Goal: Task Accomplishment & Management: Manage account settings

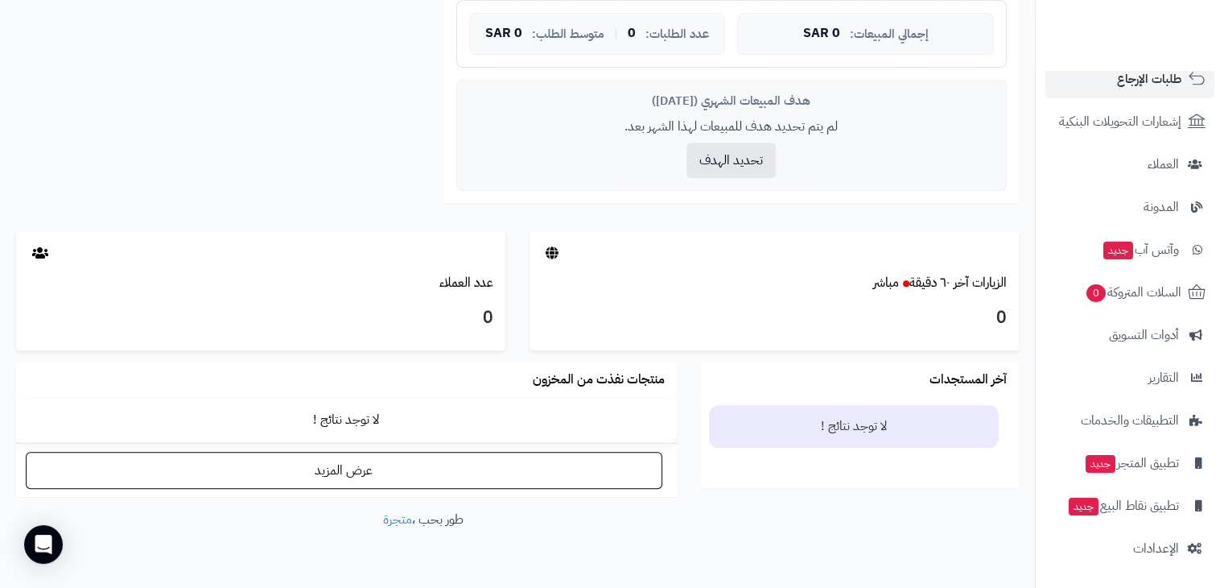
scroll to position [660, 0]
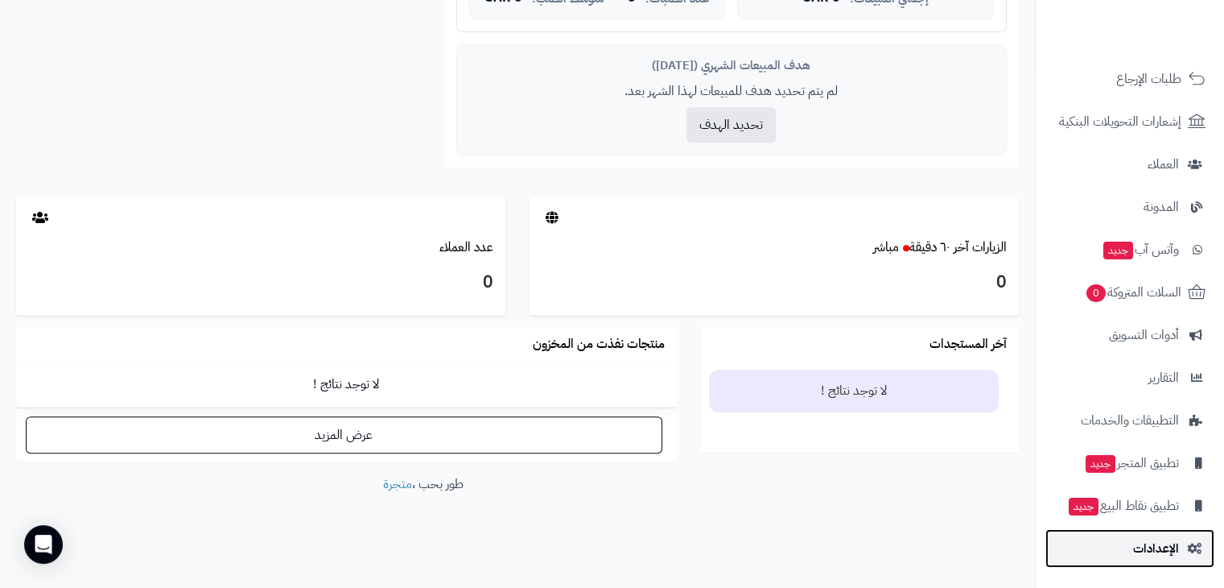
click at [1147, 531] on link "الإعدادات" at bounding box center [1130, 548] width 169 height 39
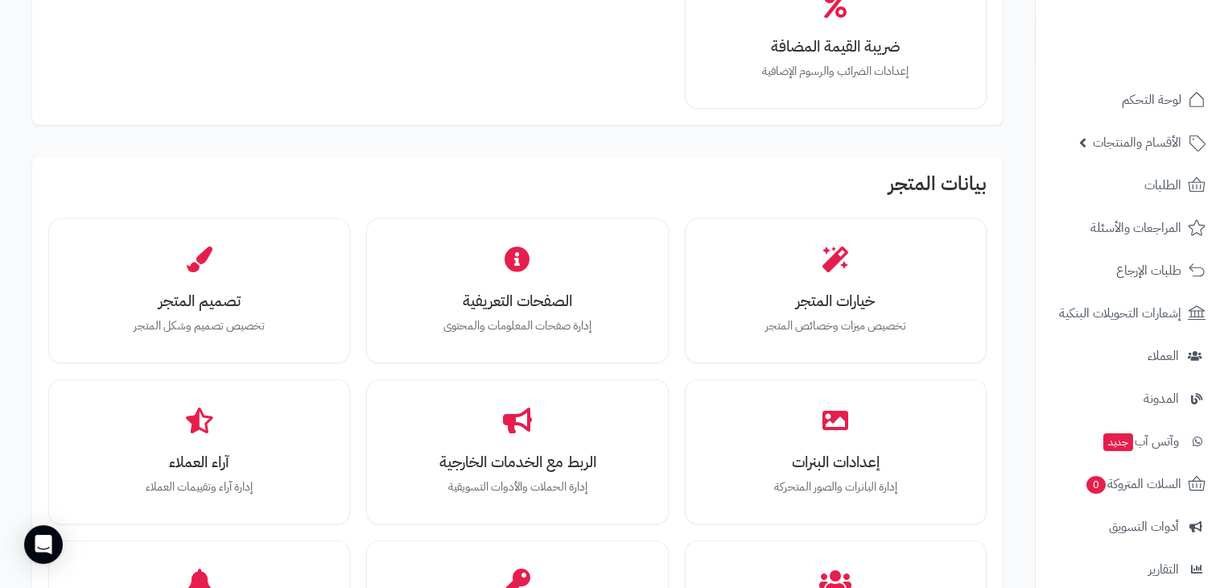
scroll to position [395, 0]
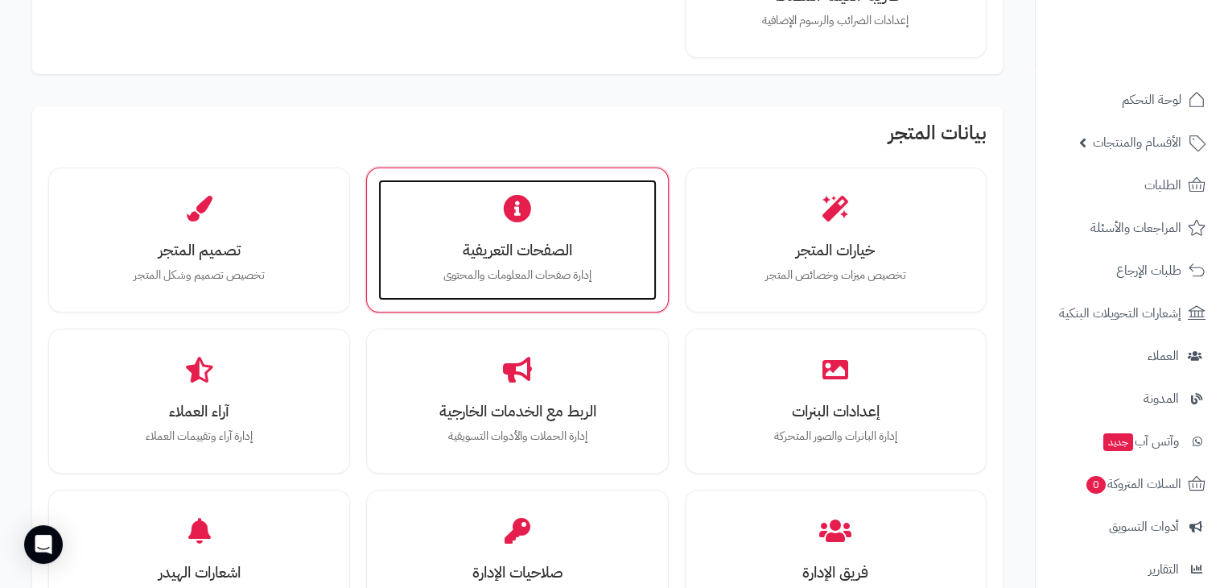
click at [544, 236] on div "الصفحات التعريفية إدارة صفحات المعلومات والمحتوى" at bounding box center [517, 240] width 278 height 121
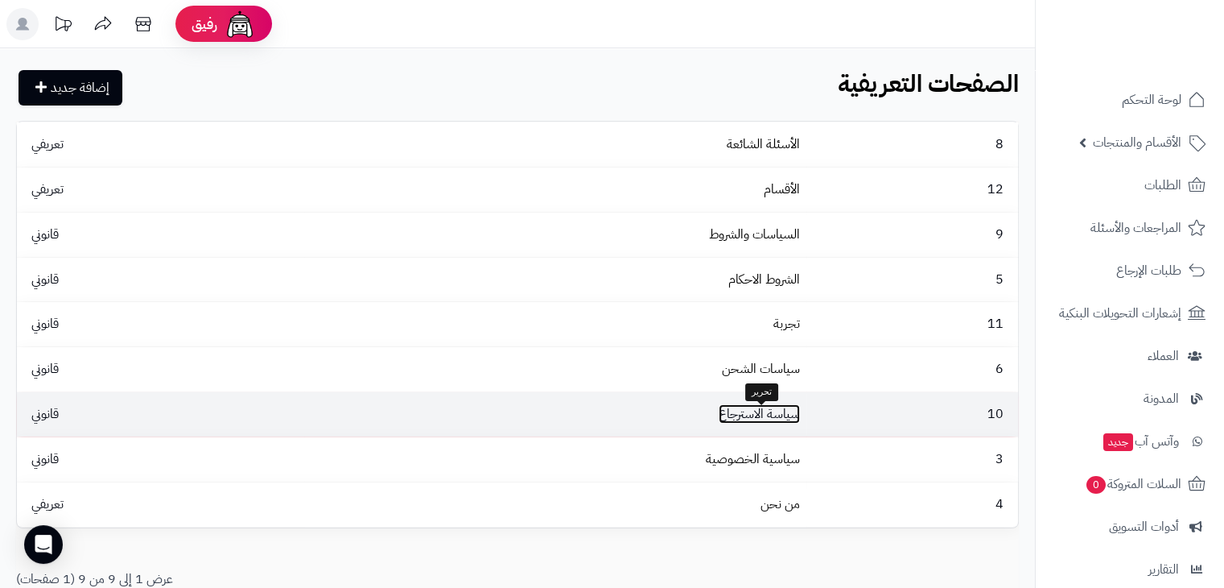
click at [766, 418] on link "سياسة الاسترجاع" at bounding box center [759, 413] width 81 height 19
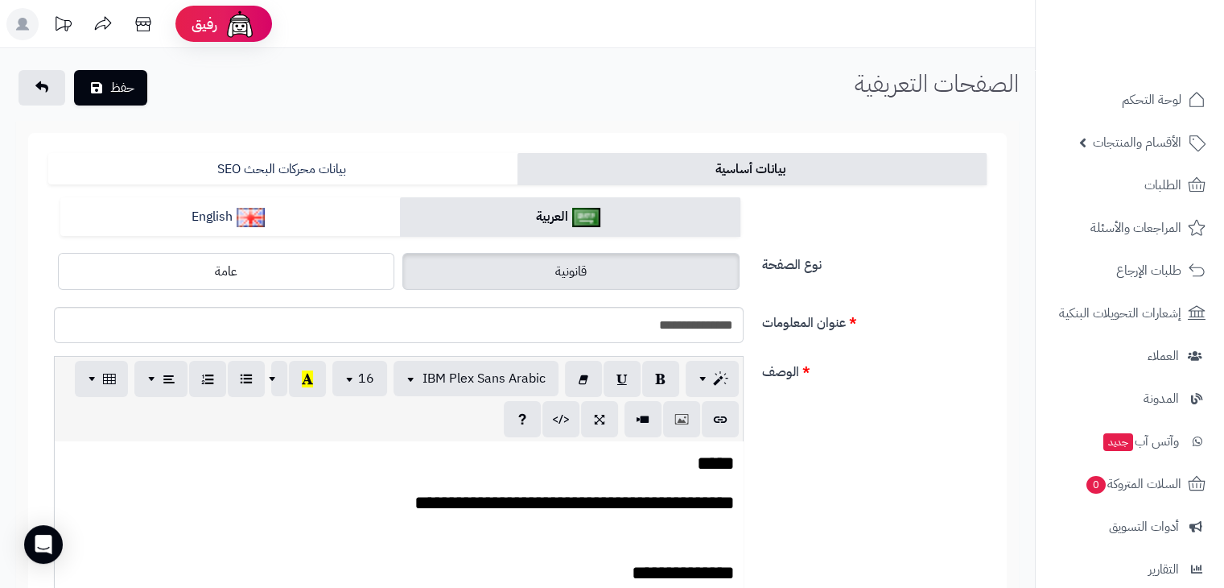
click at [663, 485] on div "**********" at bounding box center [399, 561] width 688 height 241
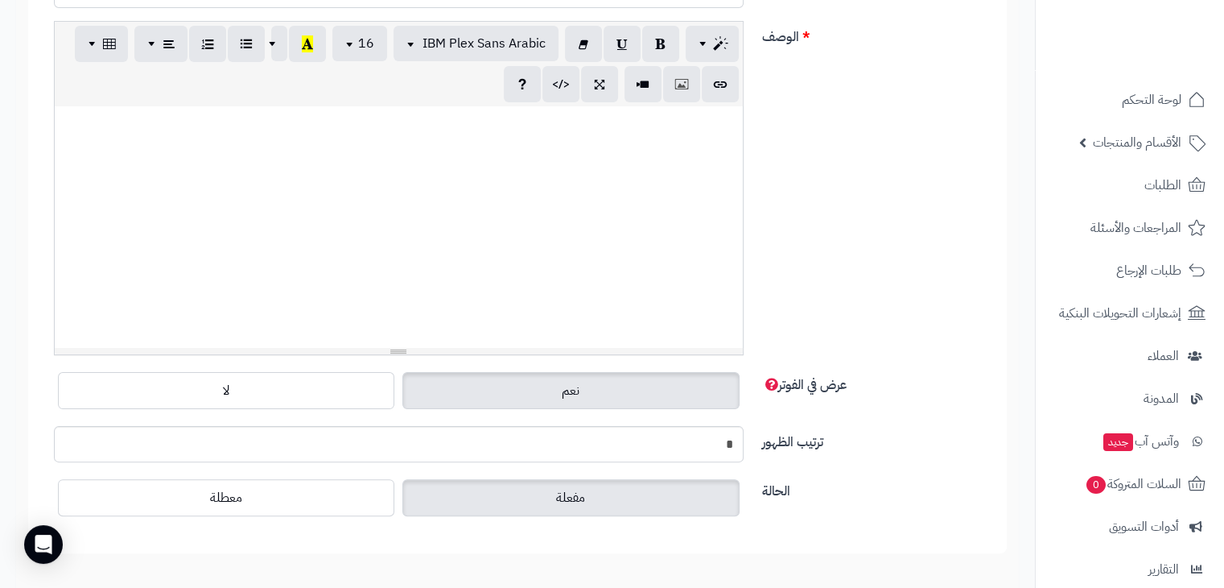
scroll to position [173, 0]
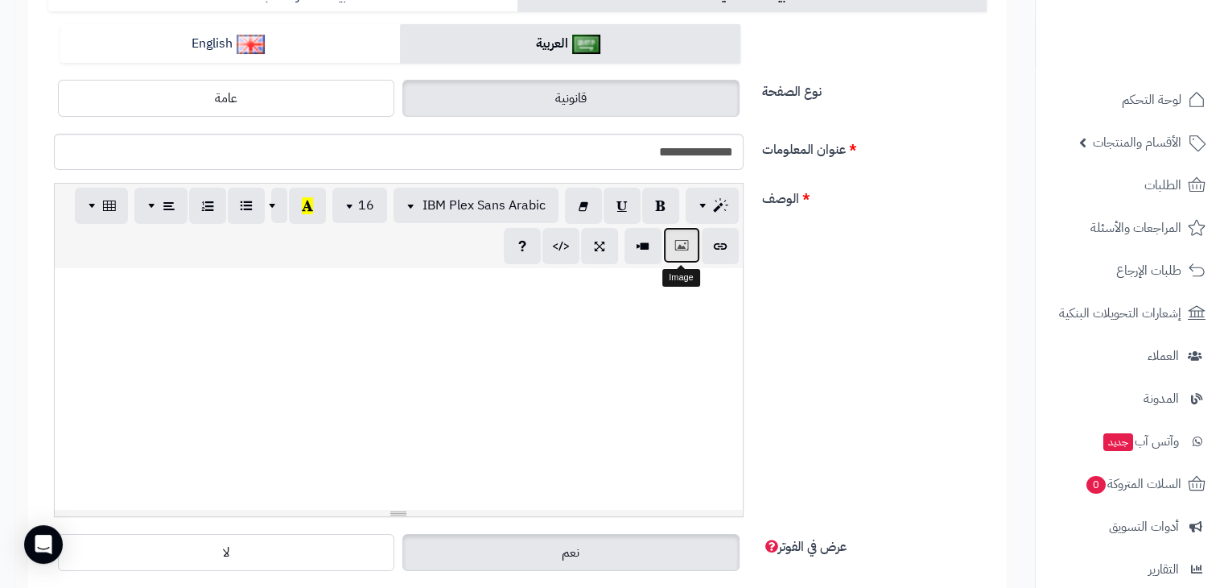
click at [679, 246] on icon "button" at bounding box center [681, 245] width 11 height 17
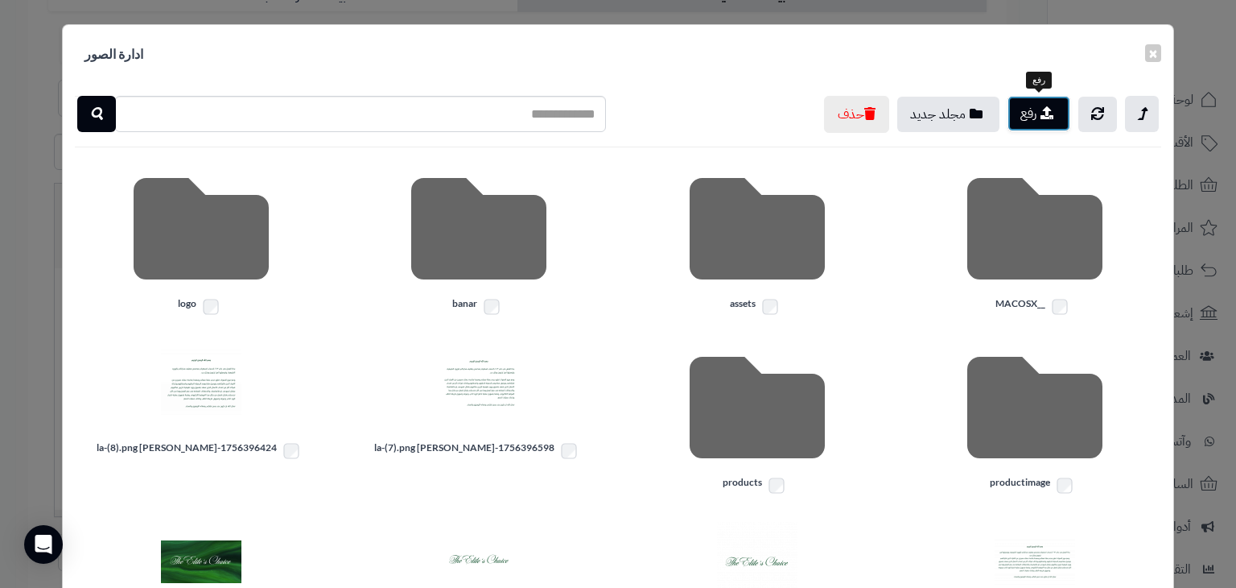
click at [1030, 110] on button "رفع" at bounding box center [1039, 113] width 63 height 35
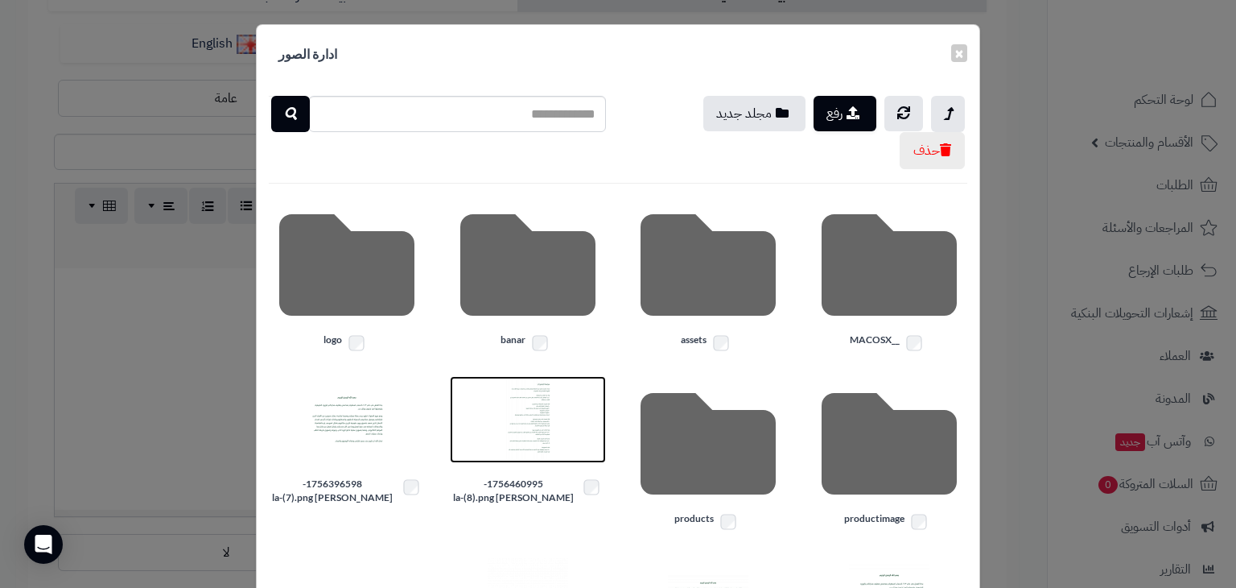
click at [537, 393] on img at bounding box center [528, 419] width 80 height 80
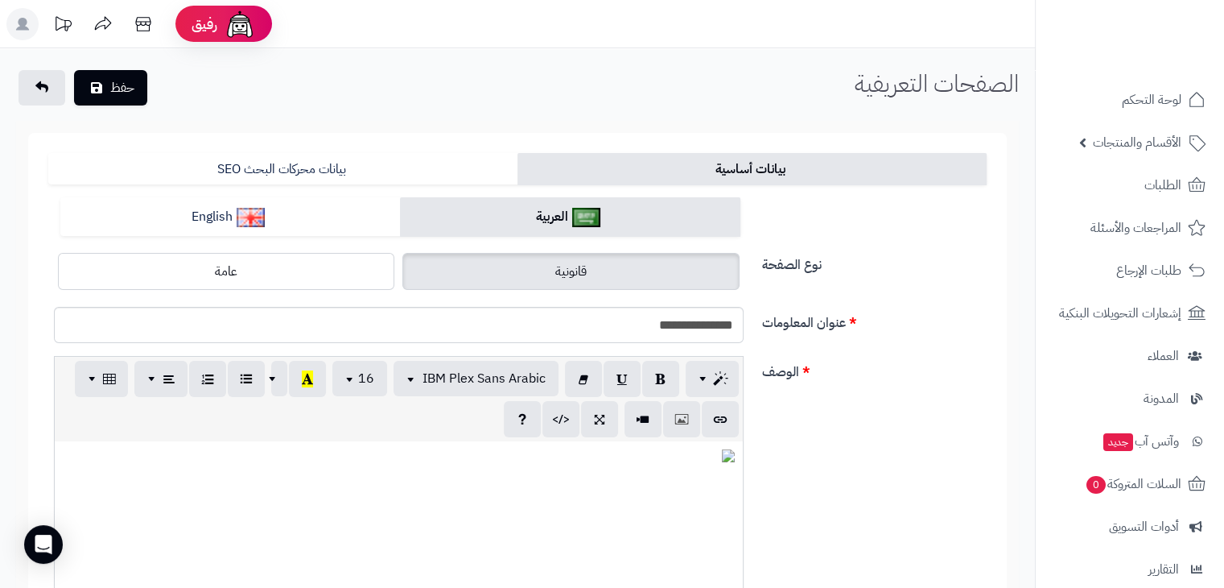
scroll to position [0, 0]
click at [109, 94] on button "حفظ" at bounding box center [110, 86] width 73 height 35
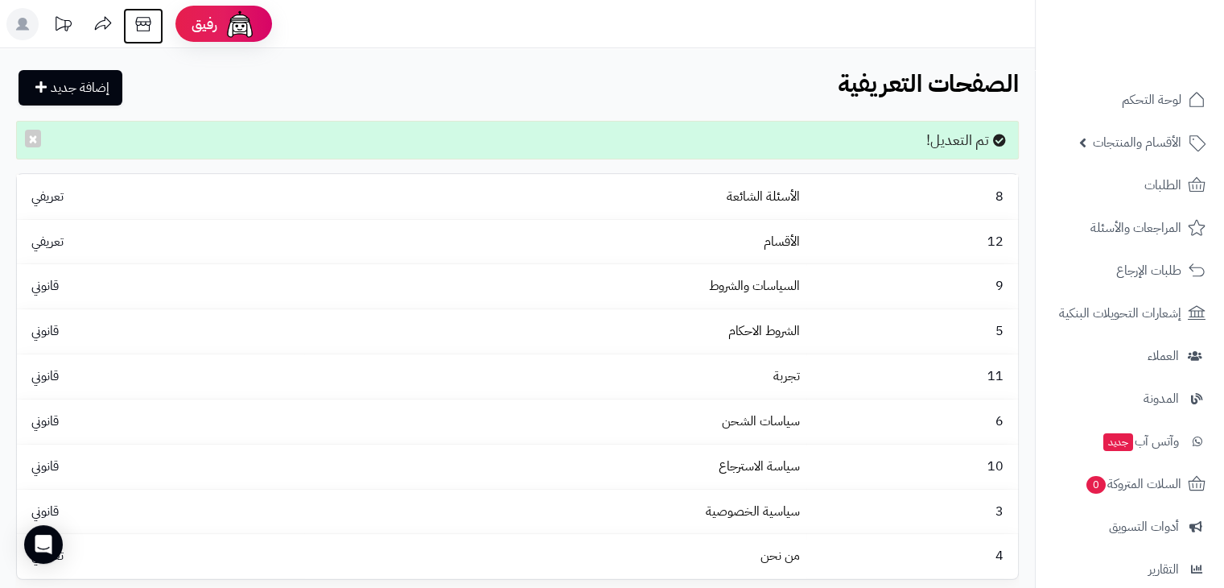
click at [144, 23] on icon at bounding box center [143, 24] width 32 height 32
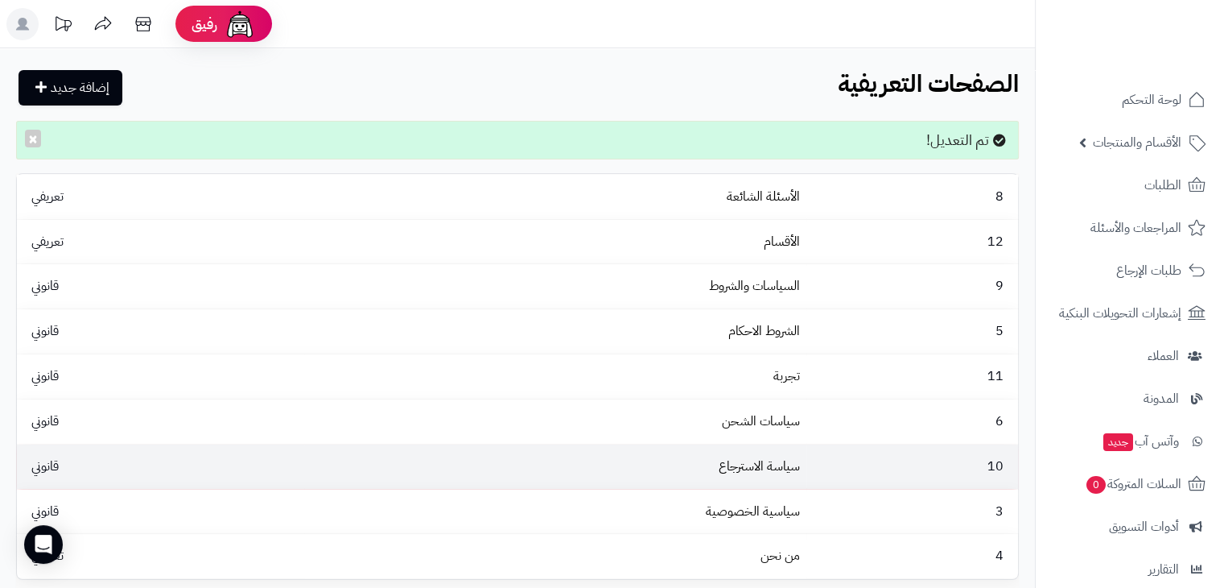
click at [741, 457] on td "سياسة الاسترجاع" at bounding box center [555, 466] width 502 height 44
click at [734, 469] on link "سياسة الاسترجاع" at bounding box center [759, 465] width 81 height 19
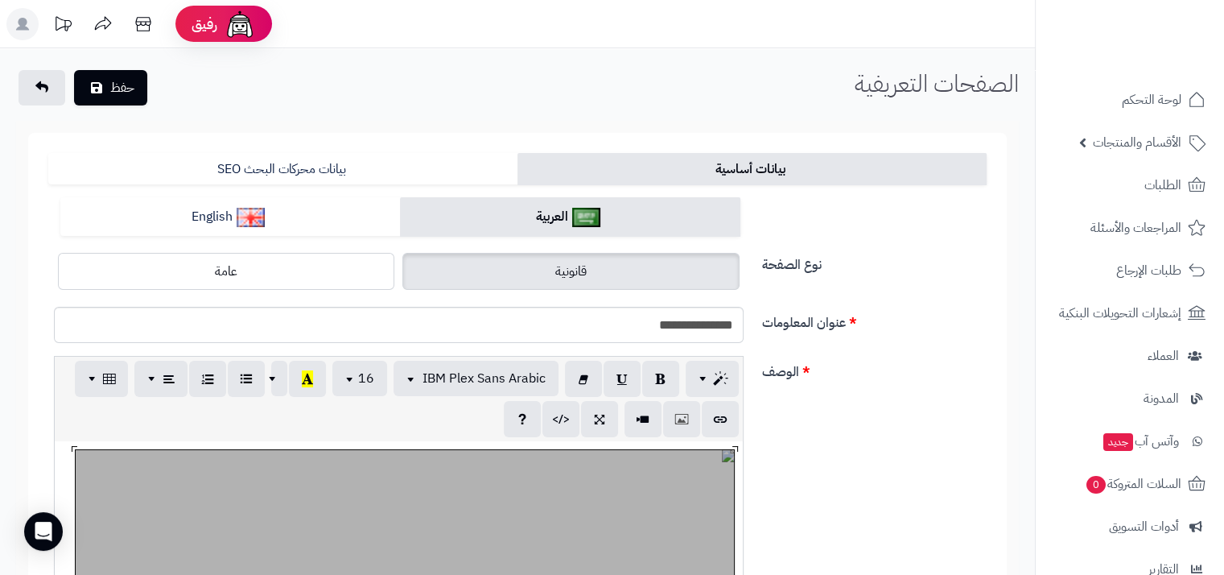
drag, startPoint x: 0, startPoint y: 0, endPoint x: 427, endPoint y: 472, distance: 636.0
click at [427, 472] on div "819.55x1600" at bounding box center [399, 561] width 688 height 241
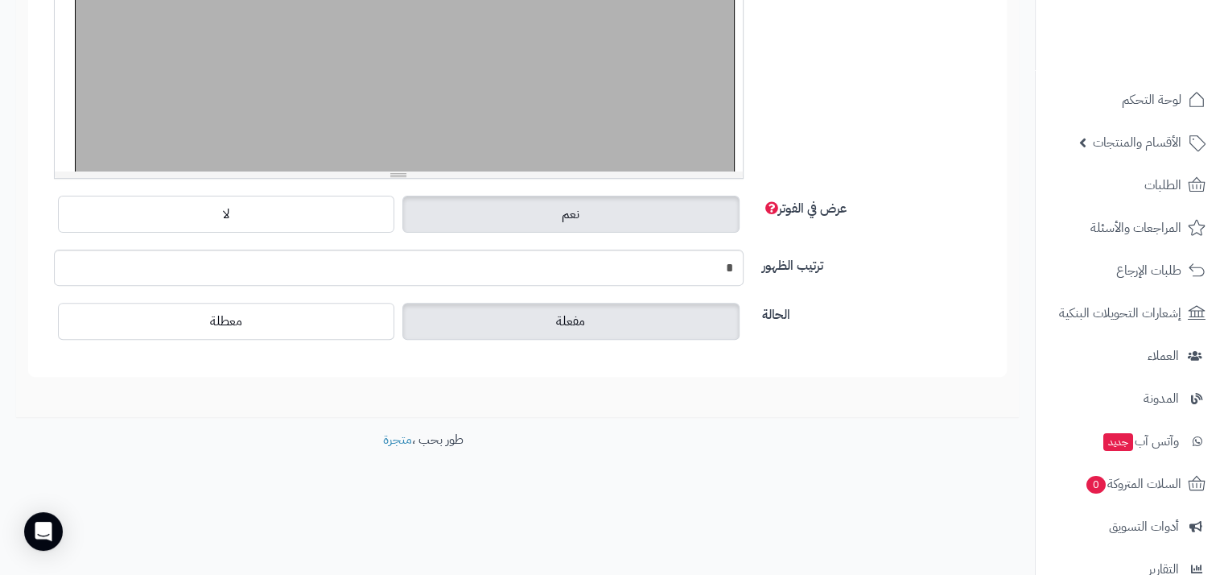
scroll to position [512, 0]
click at [509, 91] on div at bounding box center [405, 581] width 658 height 1286
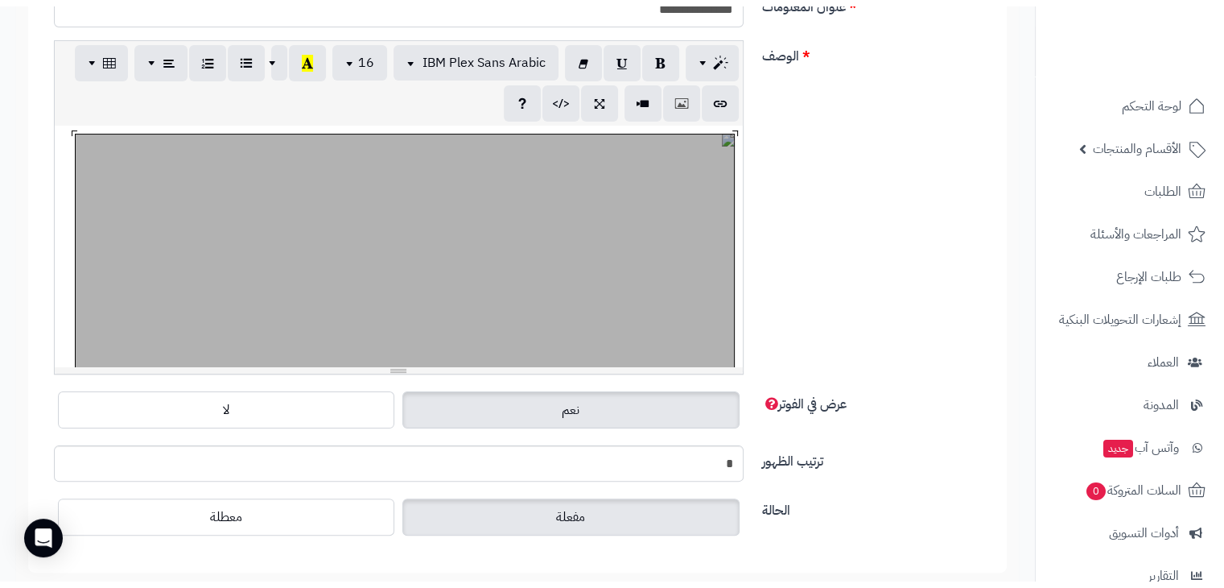
scroll to position [318, 0]
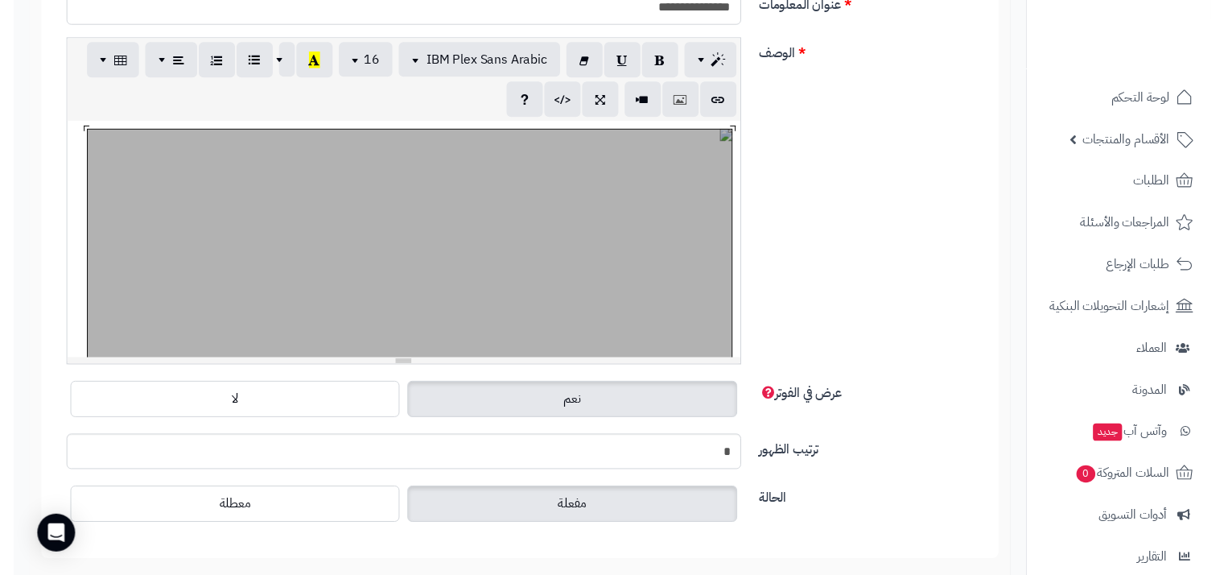
scroll to position [200, 0]
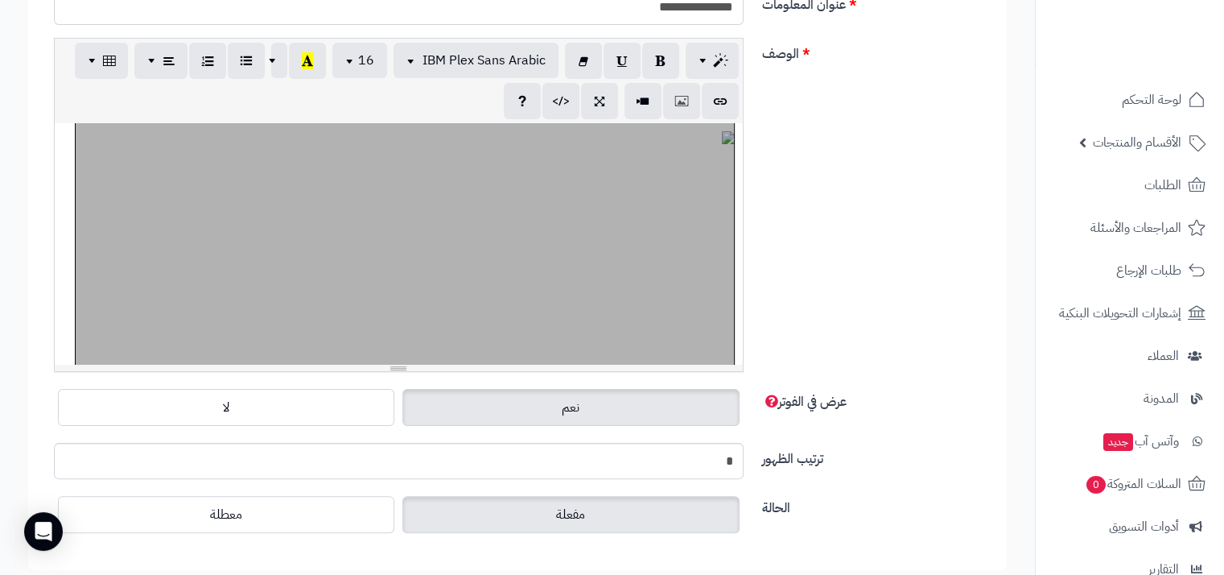
click at [163, 246] on div "819.55x1600" at bounding box center [399, 243] width 688 height 241
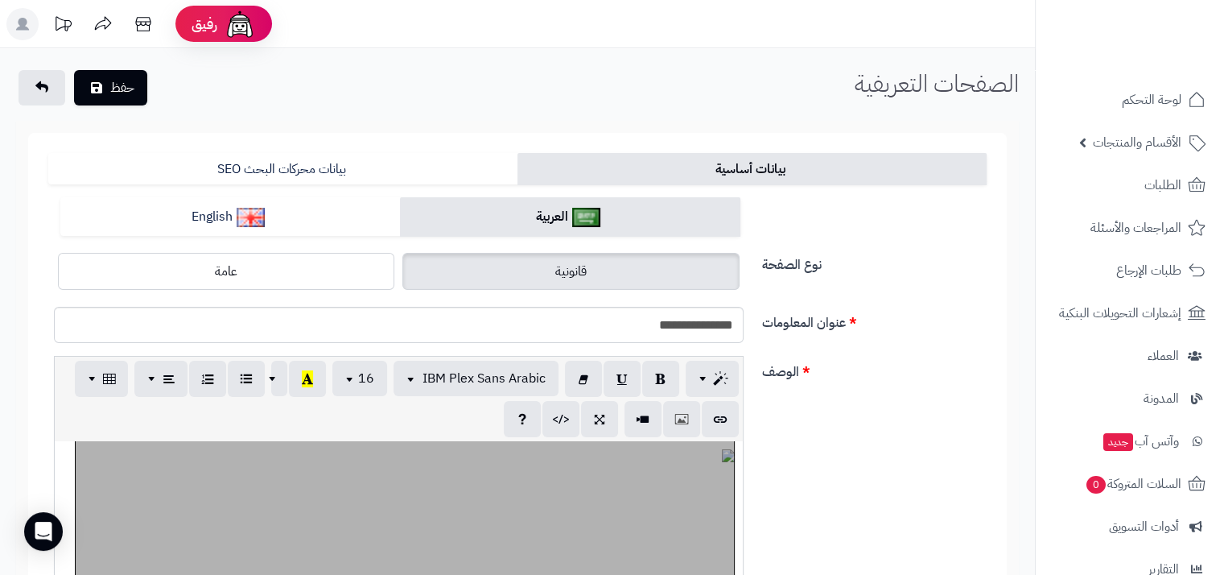
scroll to position [0, 0]
click at [618, 531] on div "819.55x1600" at bounding box center [399, 561] width 688 height 241
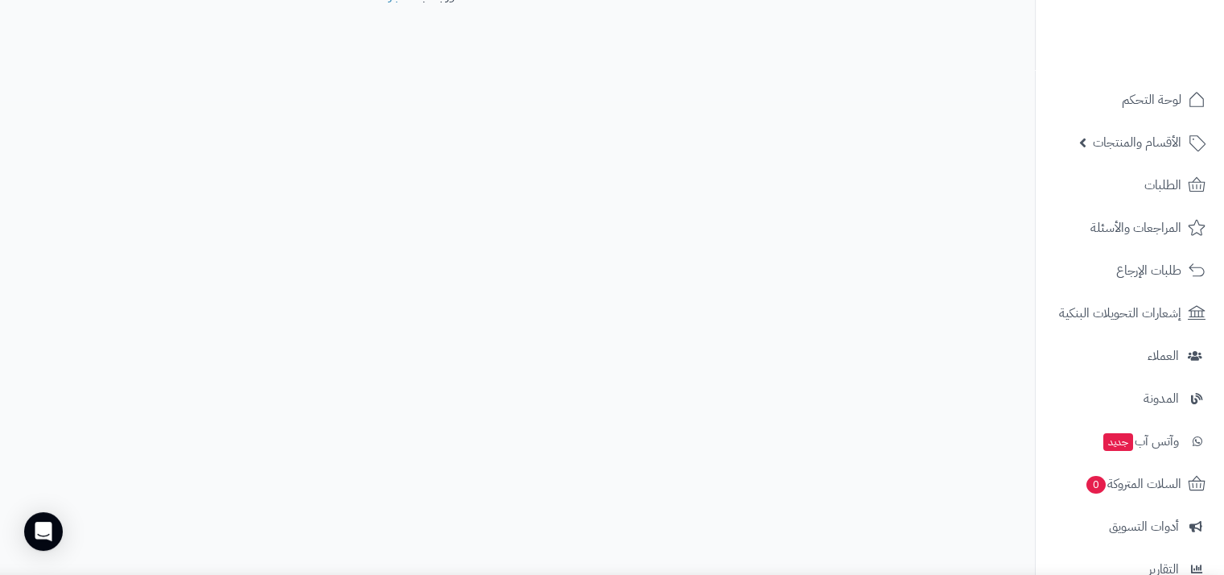
scroll to position [1008, 0]
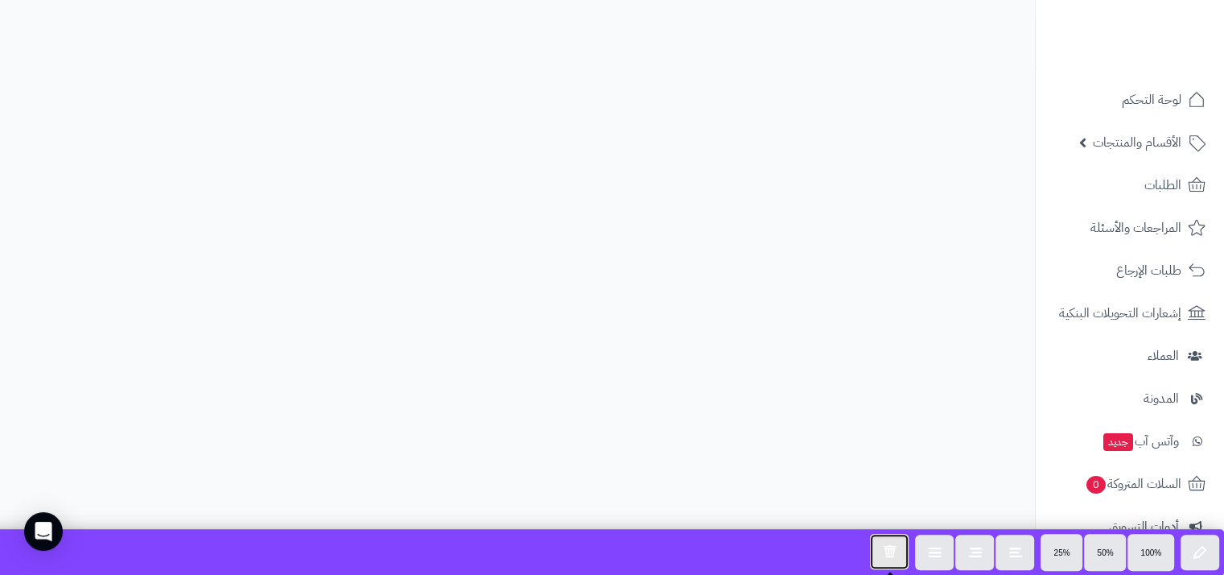
click at [889, 557] on icon "button" at bounding box center [889, 551] width 13 height 14
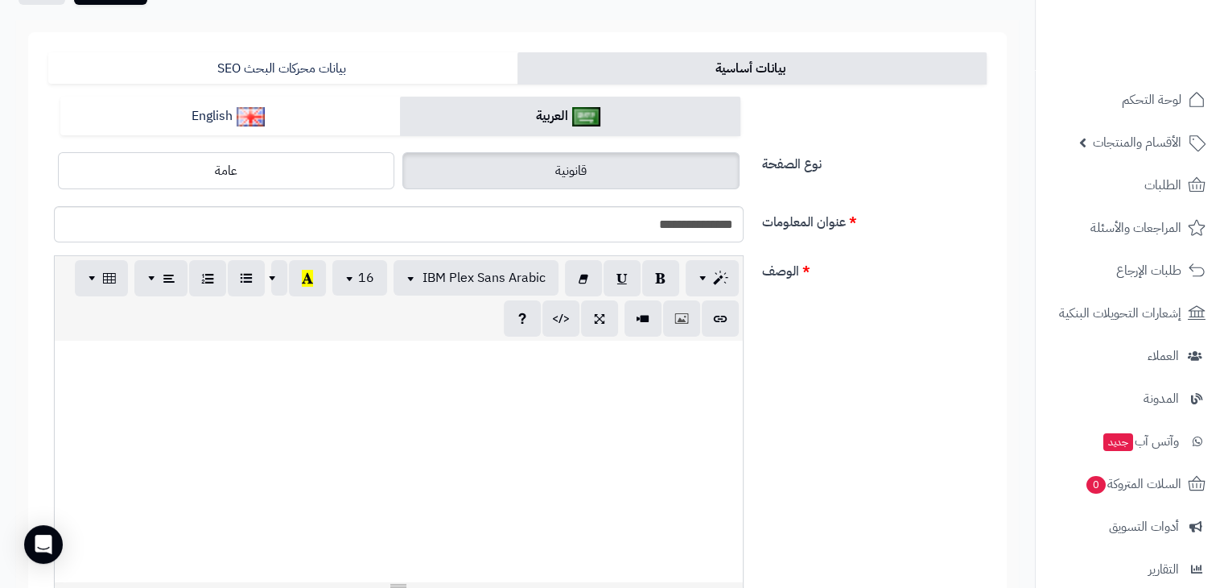
scroll to position [102, 0]
click at [680, 307] on button "button" at bounding box center [681, 316] width 37 height 36
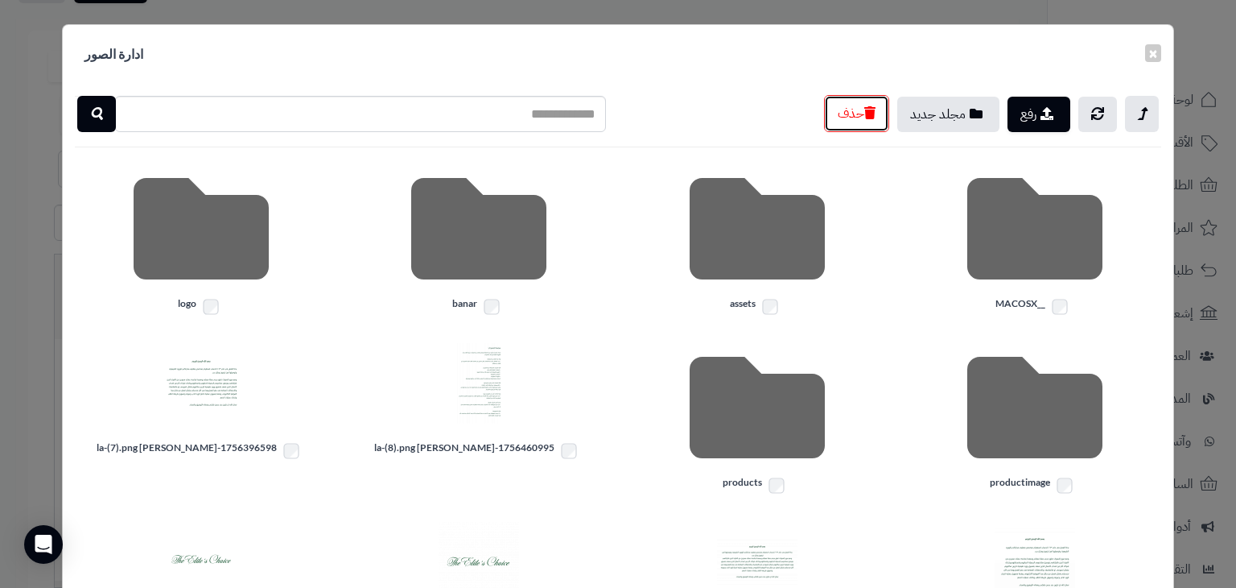
click at [873, 111] on button "حذف" at bounding box center [856, 113] width 65 height 37
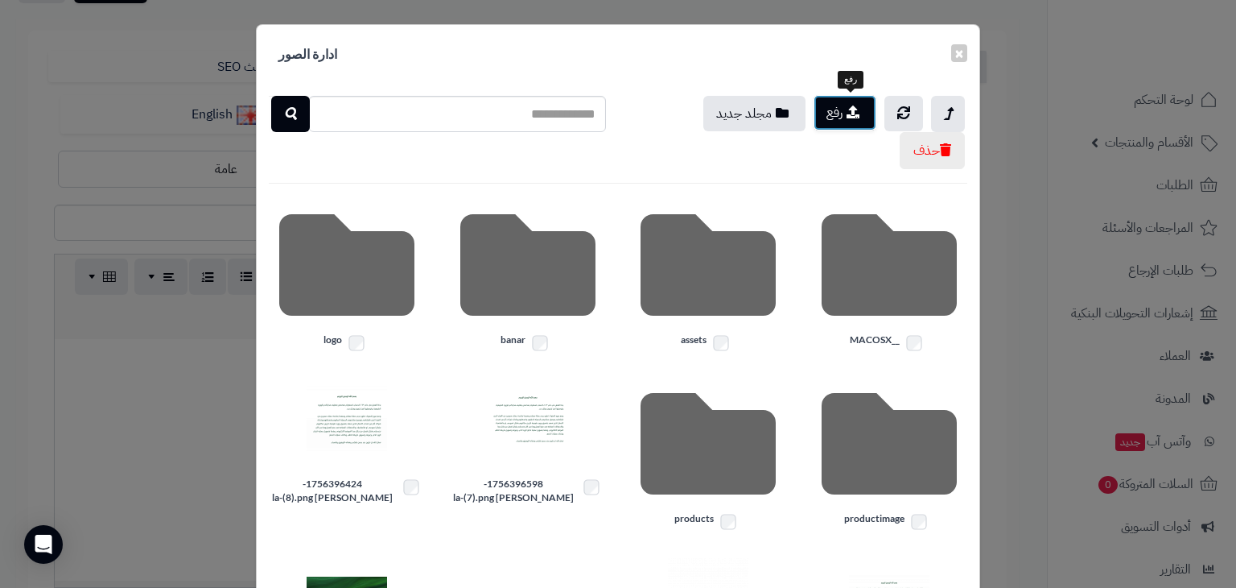
click at [860, 111] on icon "button" at bounding box center [853, 111] width 13 height 13
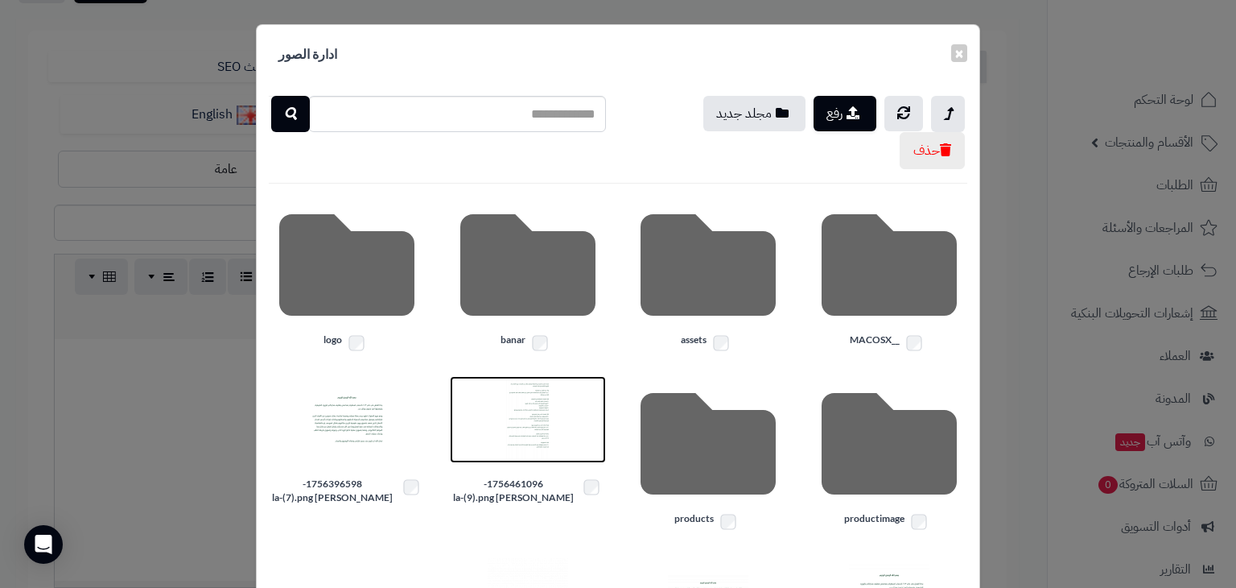
click at [563, 407] on img at bounding box center [528, 419] width 80 height 80
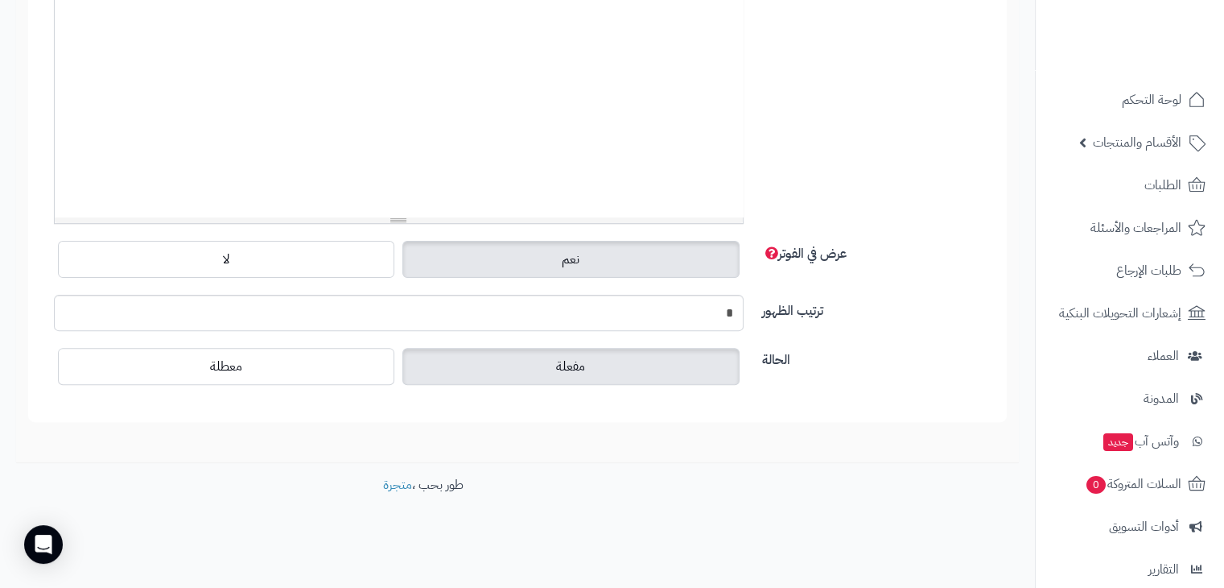
scroll to position [0, 0]
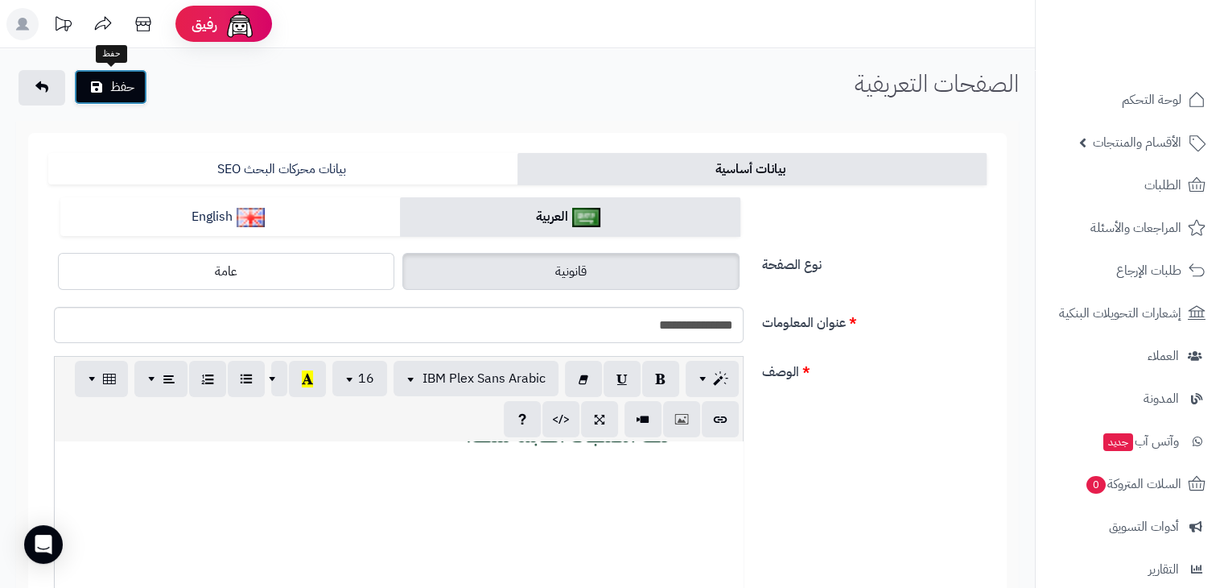
click at [134, 97] on button "حفظ" at bounding box center [110, 86] width 73 height 35
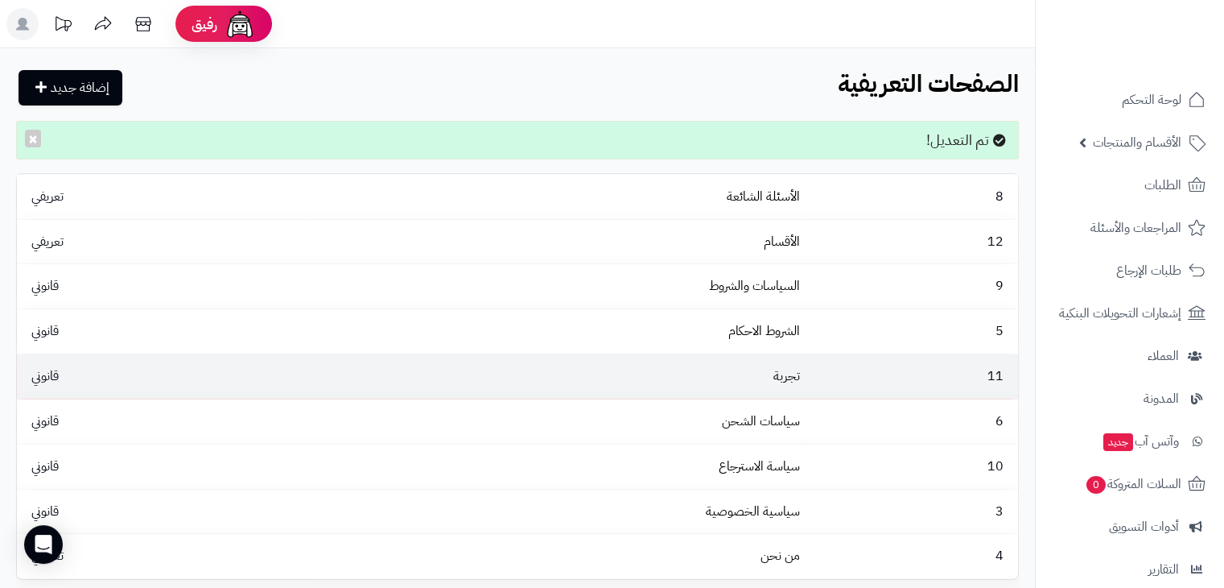
scroll to position [48, 0]
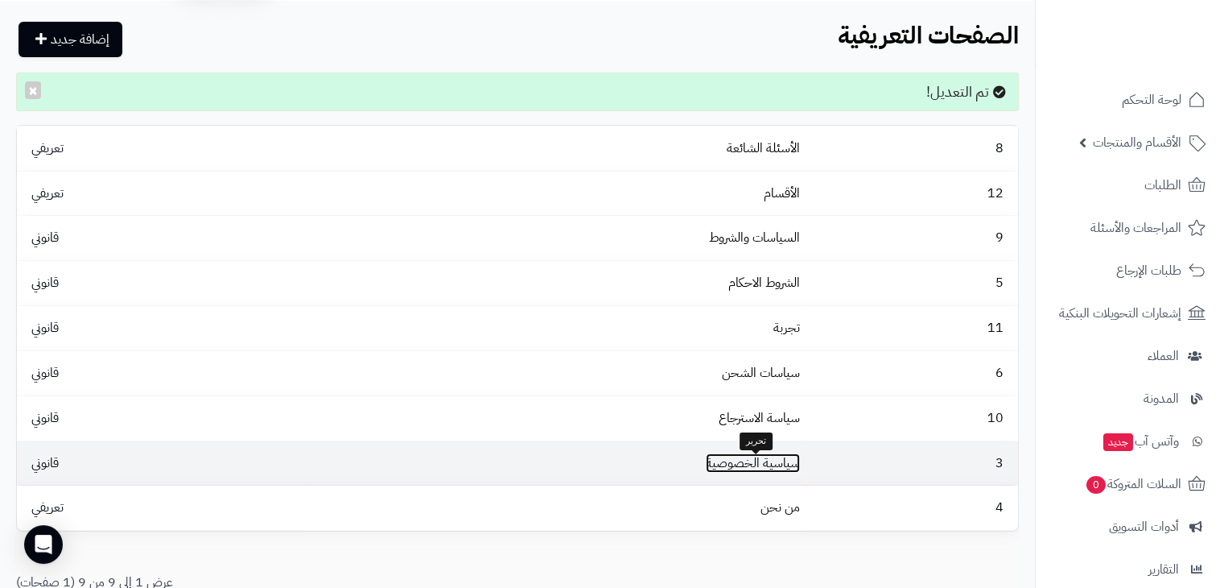
click at [750, 462] on link "سياسية الخصوصية" at bounding box center [753, 462] width 94 height 19
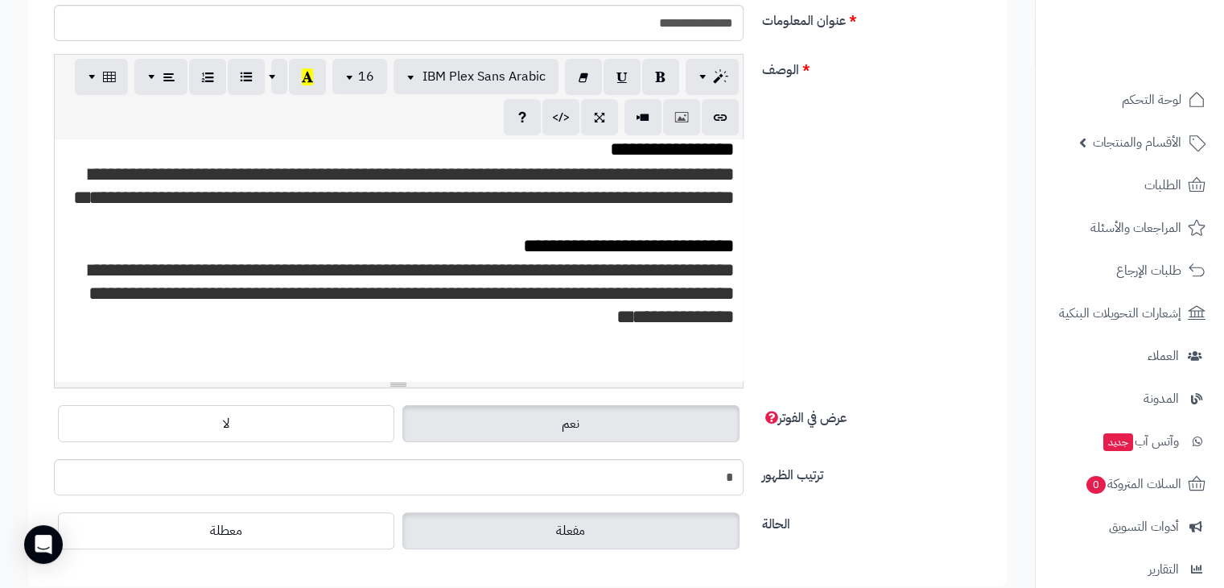
scroll to position [1748, 0]
click at [707, 260] on span "**********" at bounding box center [412, 293] width 646 height 66
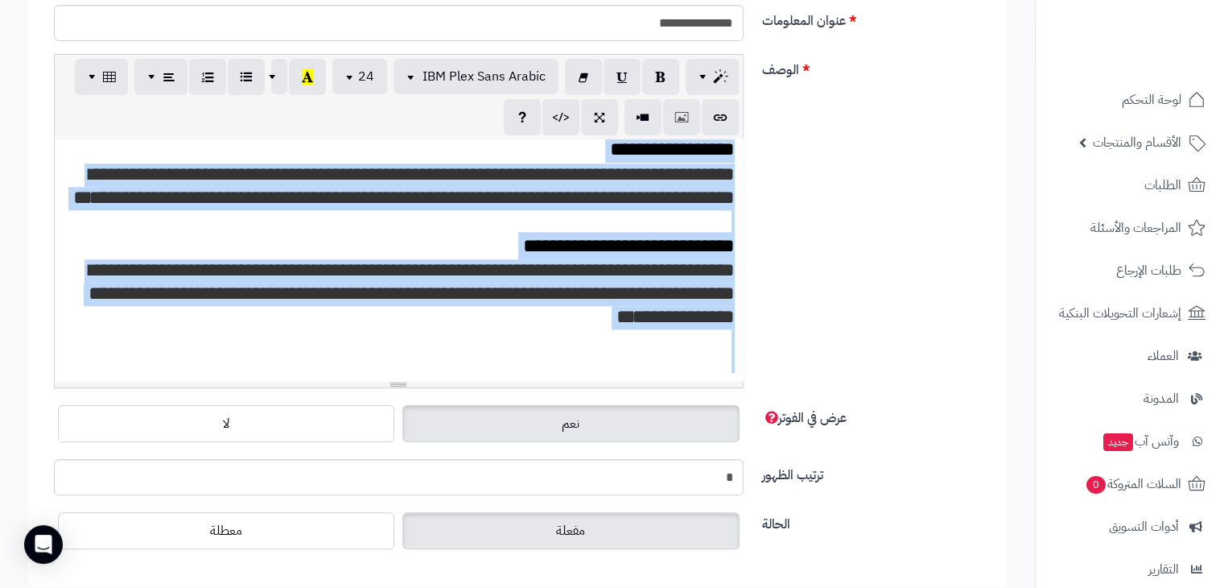
copy div "**********"
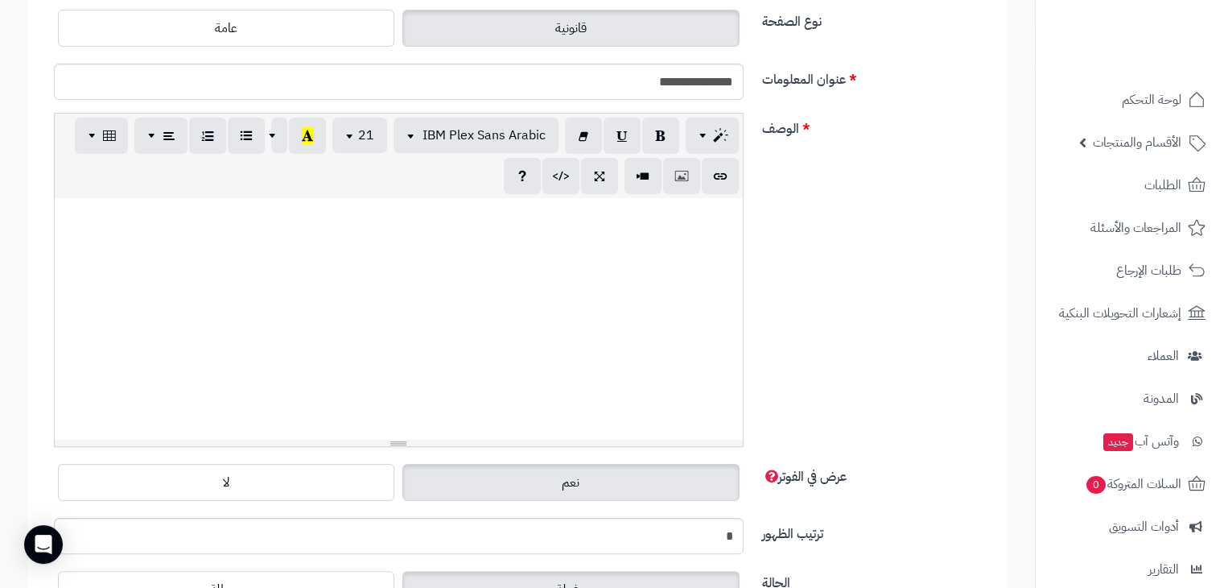
scroll to position [244, 0]
click at [683, 178] on icon "button" at bounding box center [681, 174] width 11 height 17
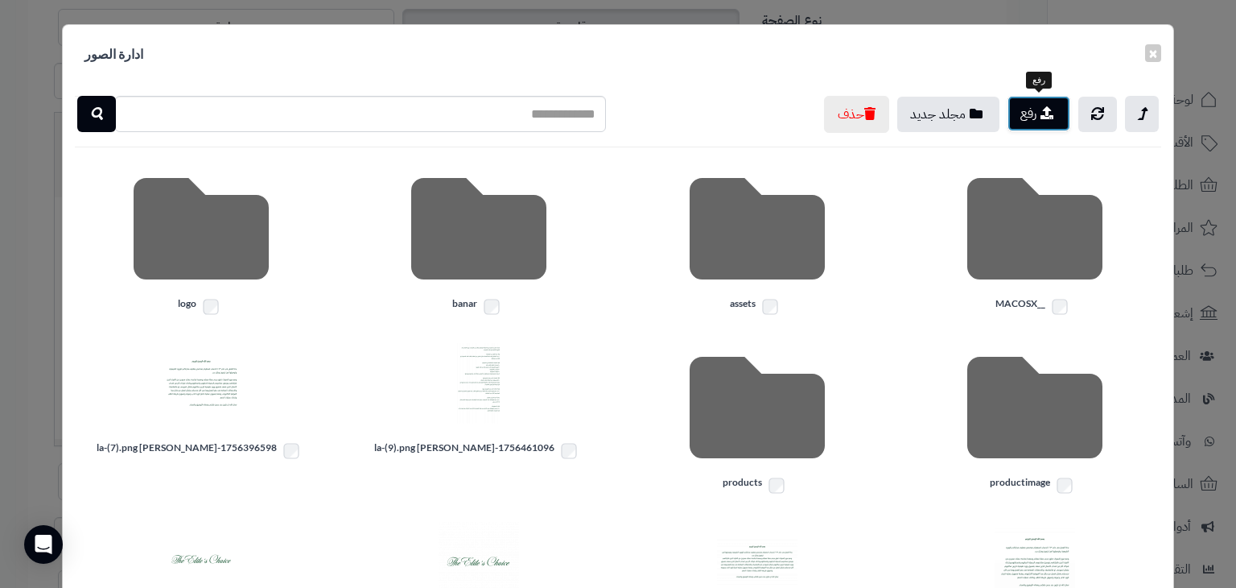
click at [1046, 109] on icon "button" at bounding box center [1047, 112] width 13 height 13
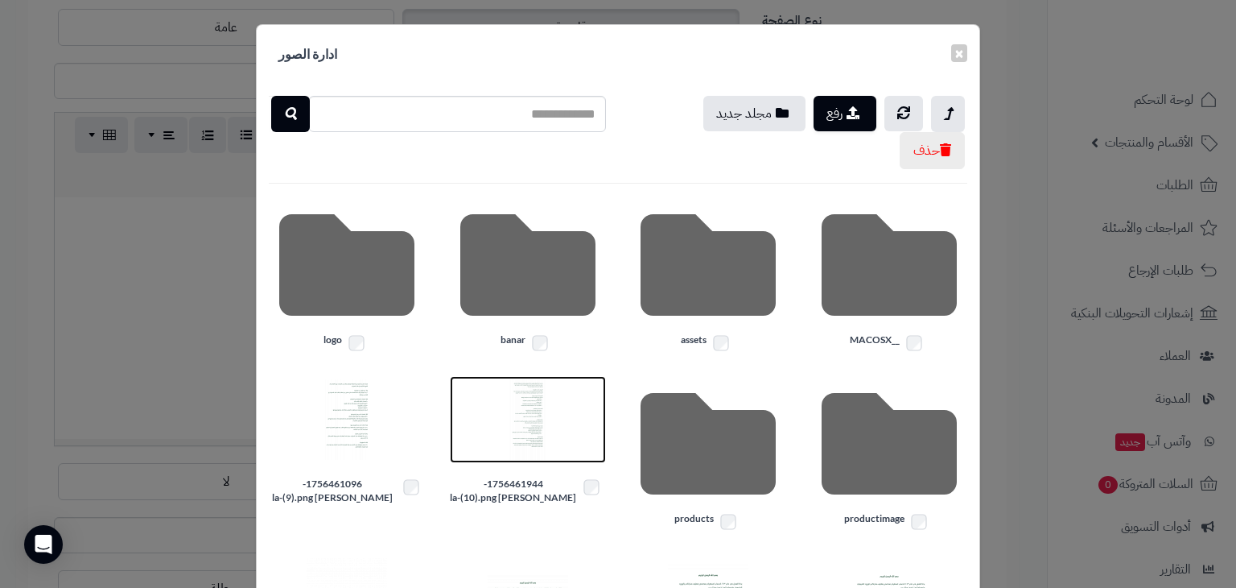
click at [525, 424] on img at bounding box center [528, 419] width 80 height 80
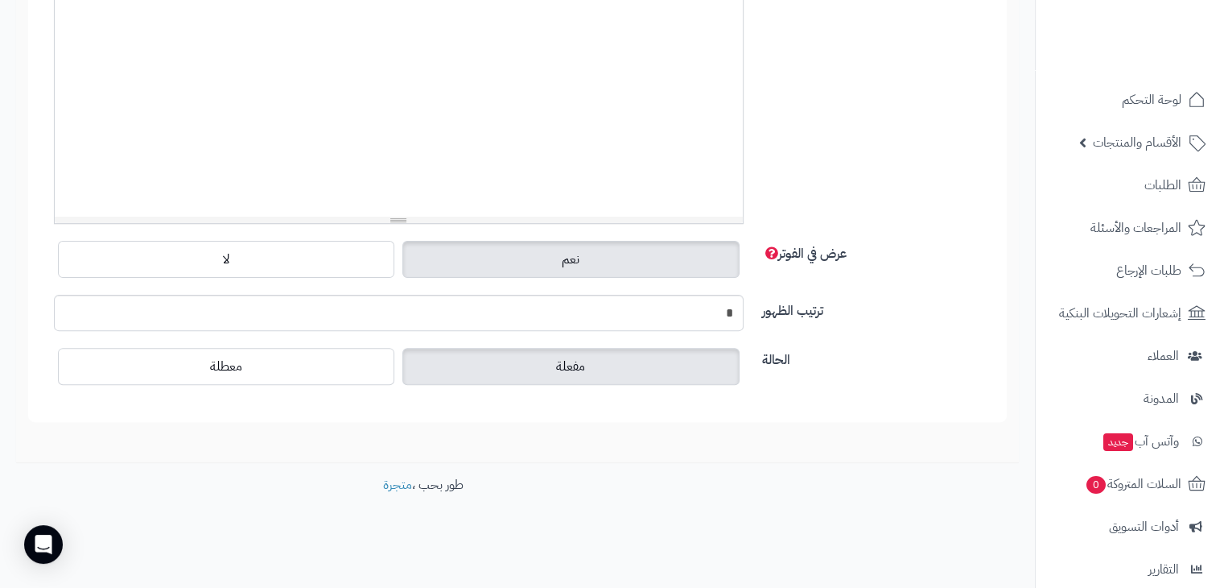
scroll to position [0, 0]
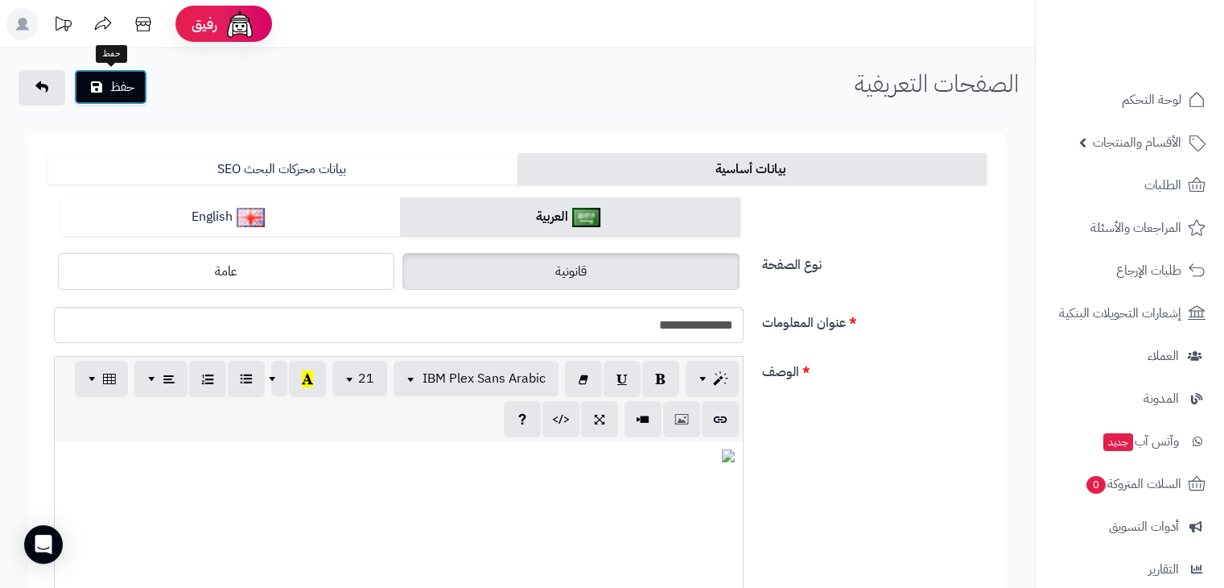
click at [131, 77] on button "حفظ" at bounding box center [110, 86] width 73 height 35
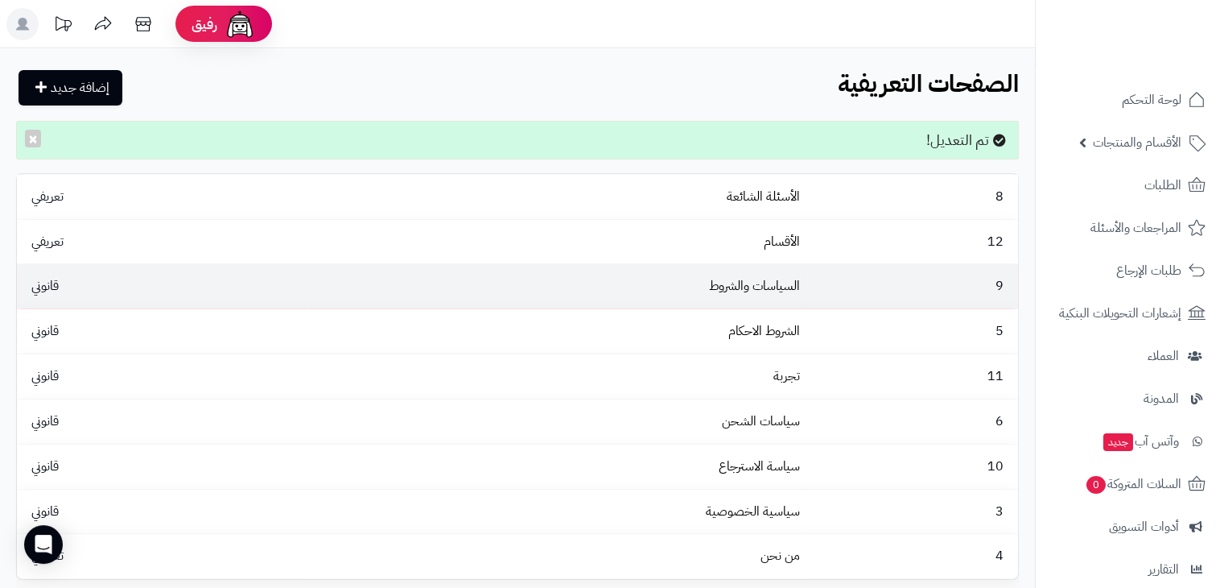
scroll to position [55, 0]
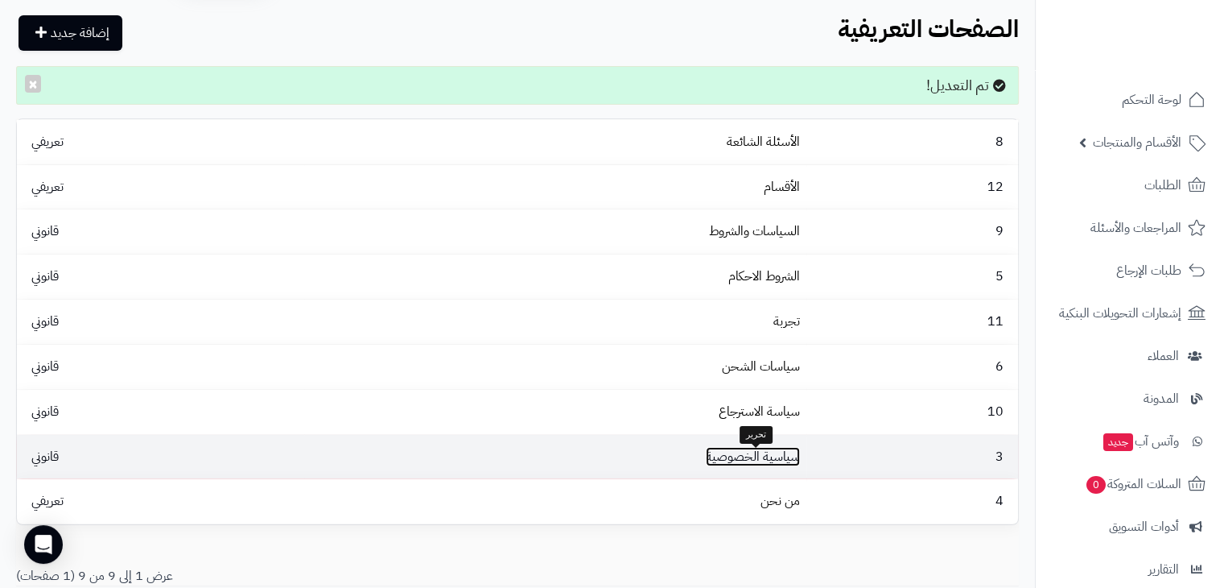
click at [735, 462] on link "سياسية الخصوصية" at bounding box center [753, 456] width 94 height 19
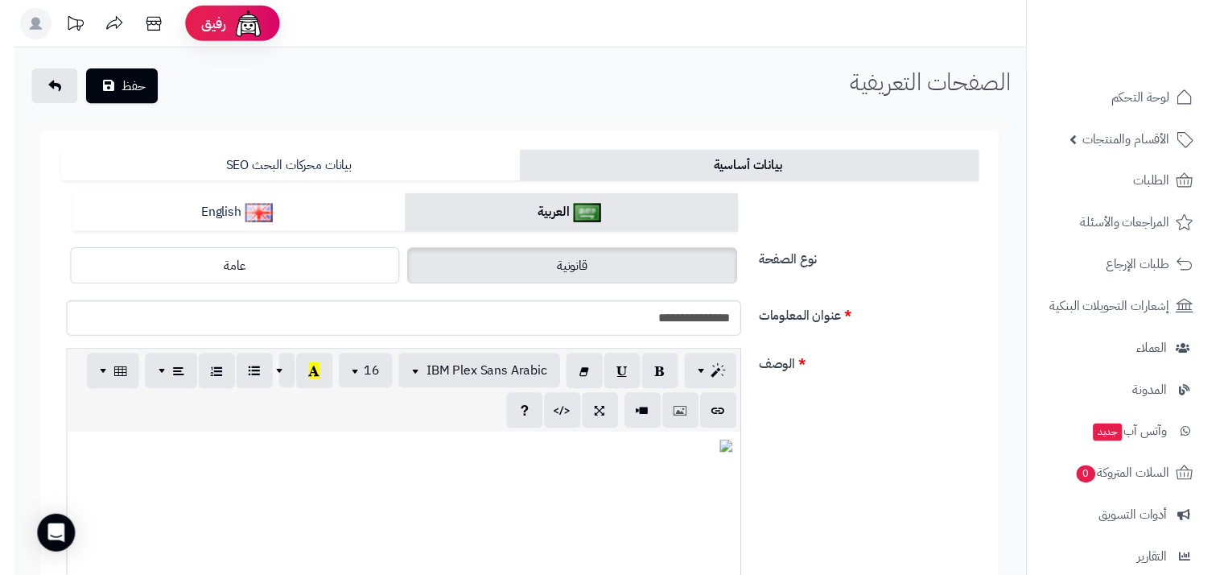
scroll to position [129, 0]
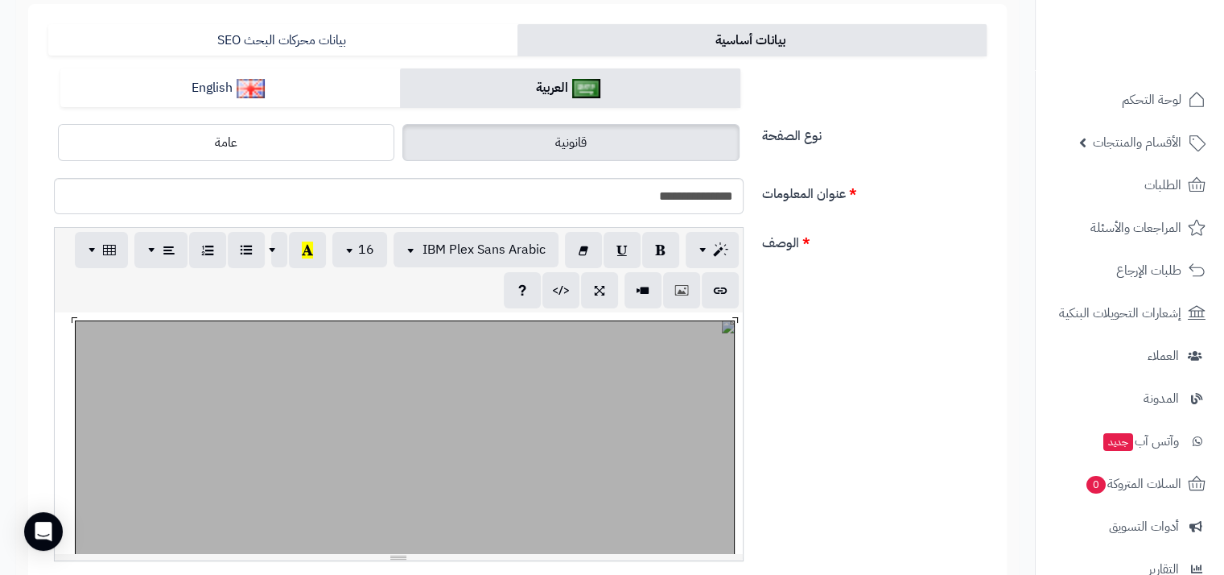
click at [658, 397] on div "819.55x2200" at bounding box center [399, 432] width 688 height 241
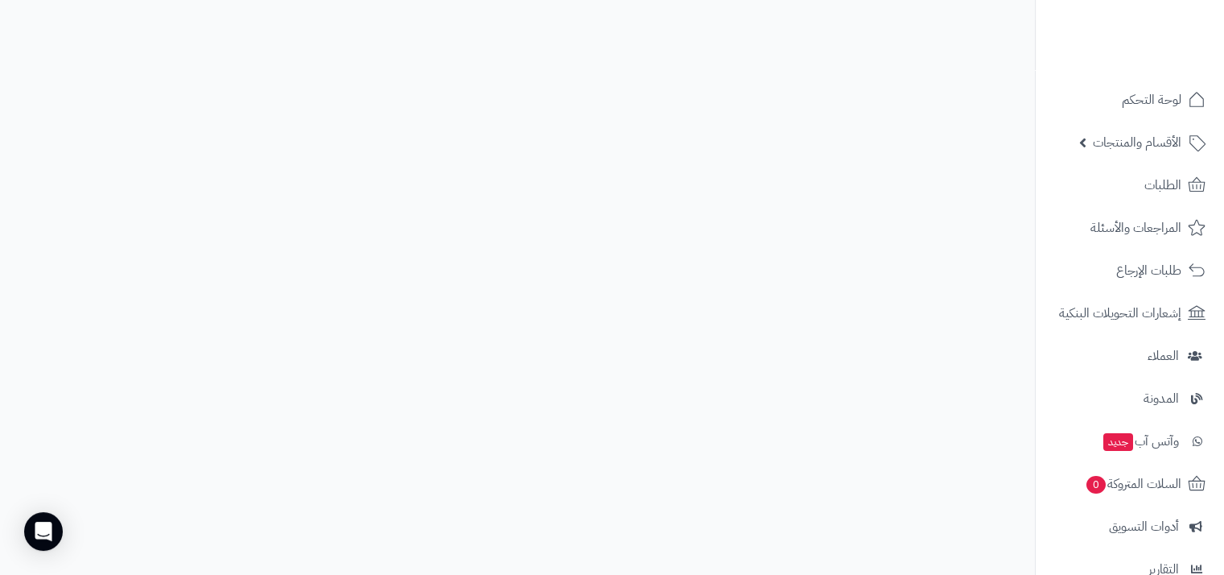
scroll to position [1691, 0]
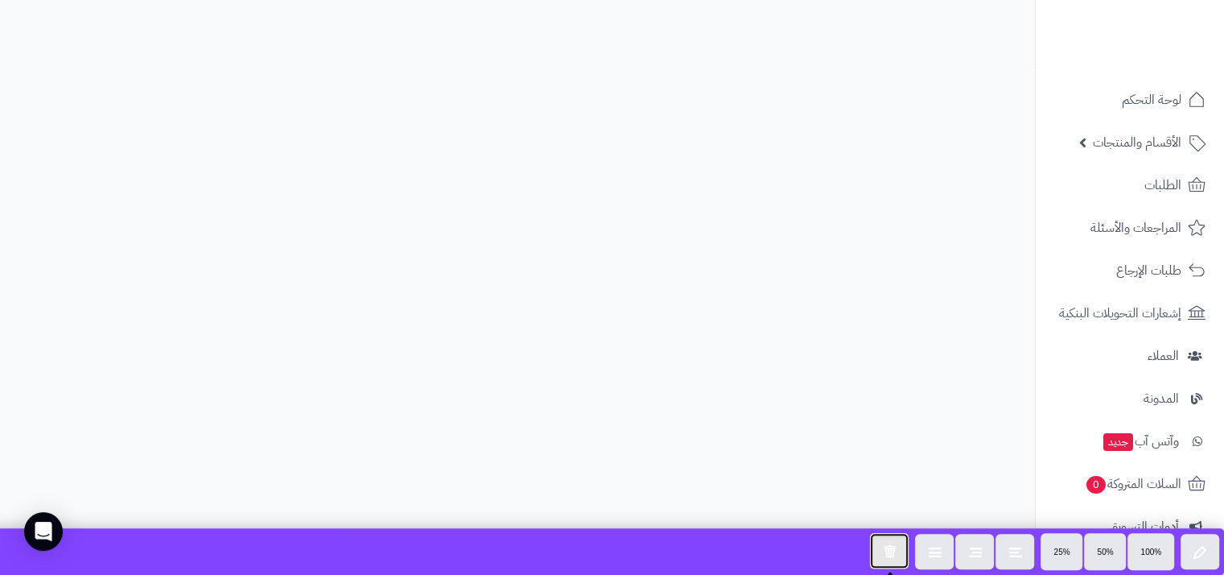
click at [882, 555] on button "button" at bounding box center [889, 550] width 39 height 35
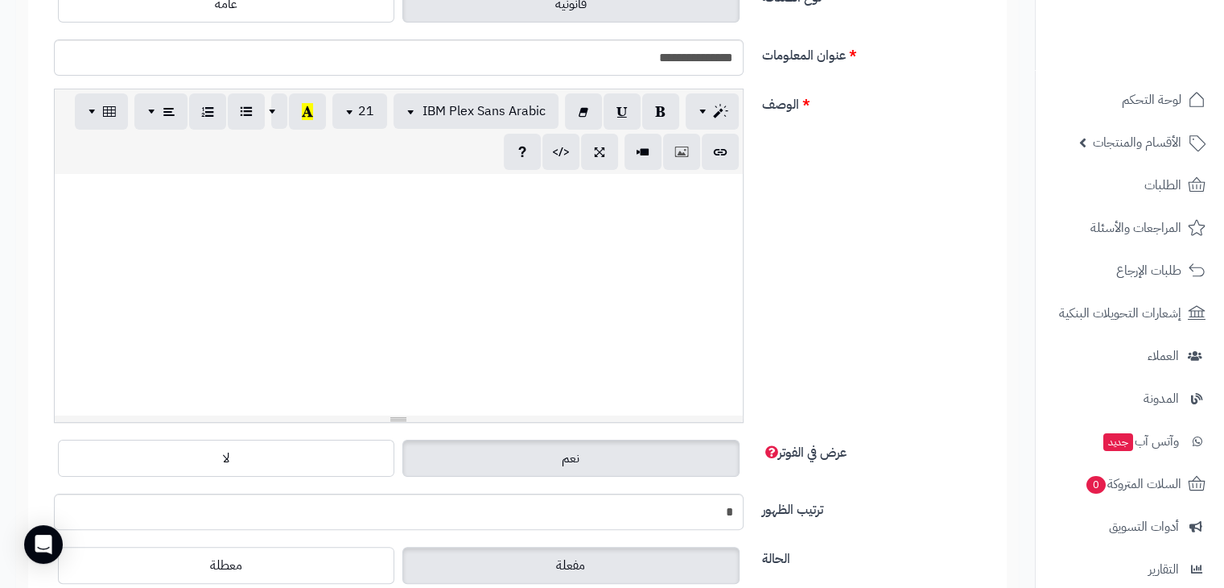
scroll to position [174, 0]
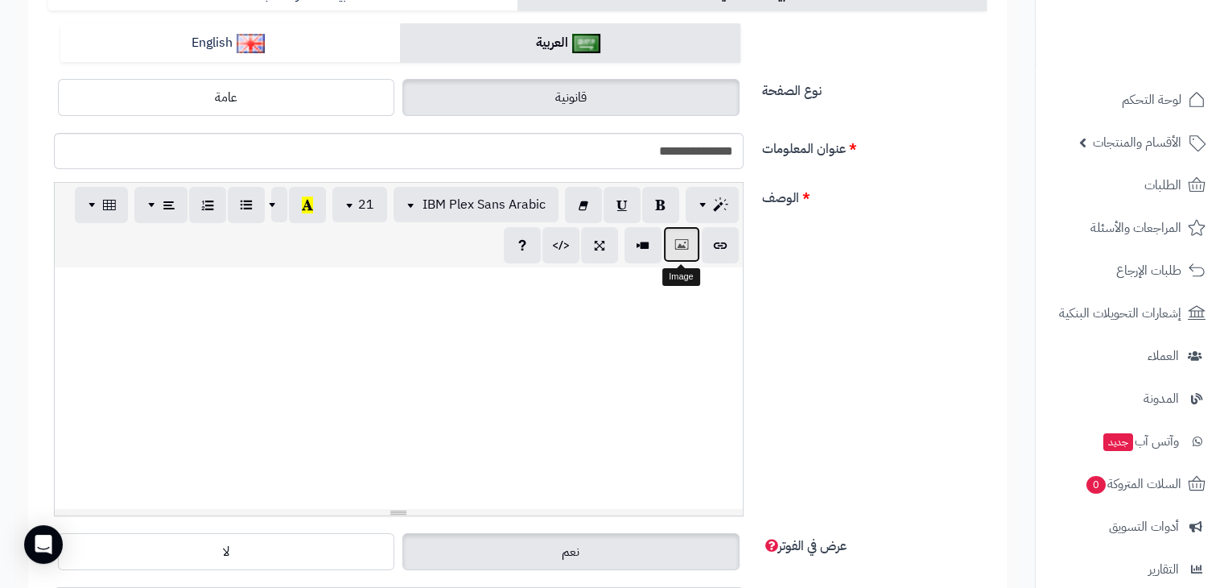
click at [676, 246] on icon "button" at bounding box center [681, 244] width 11 height 17
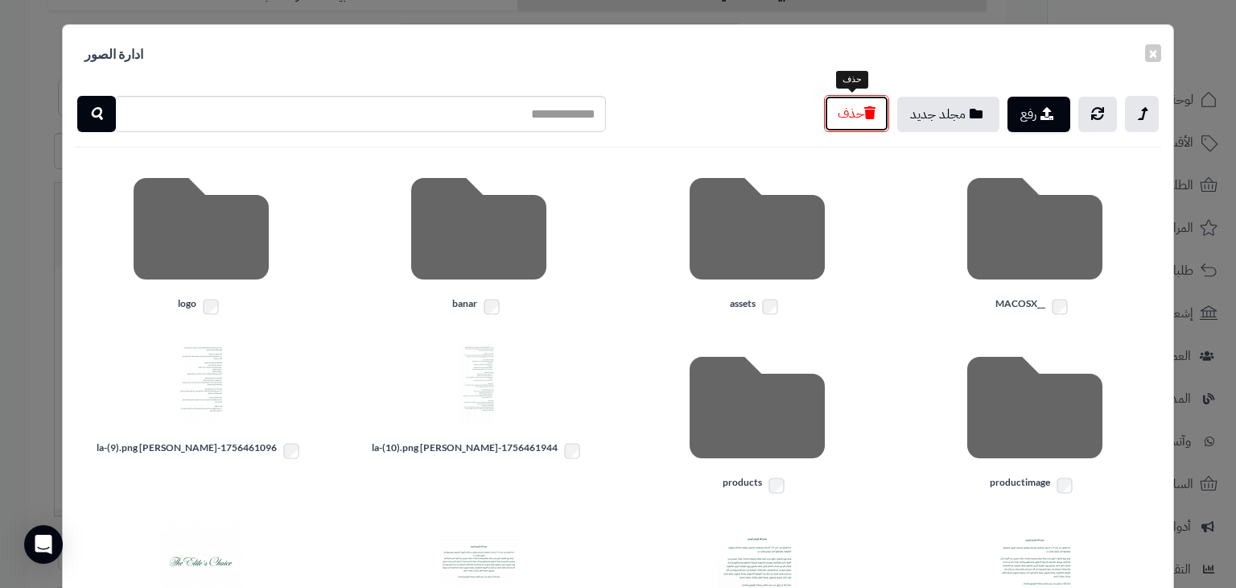
click at [851, 122] on button "حذف" at bounding box center [856, 113] width 65 height 37
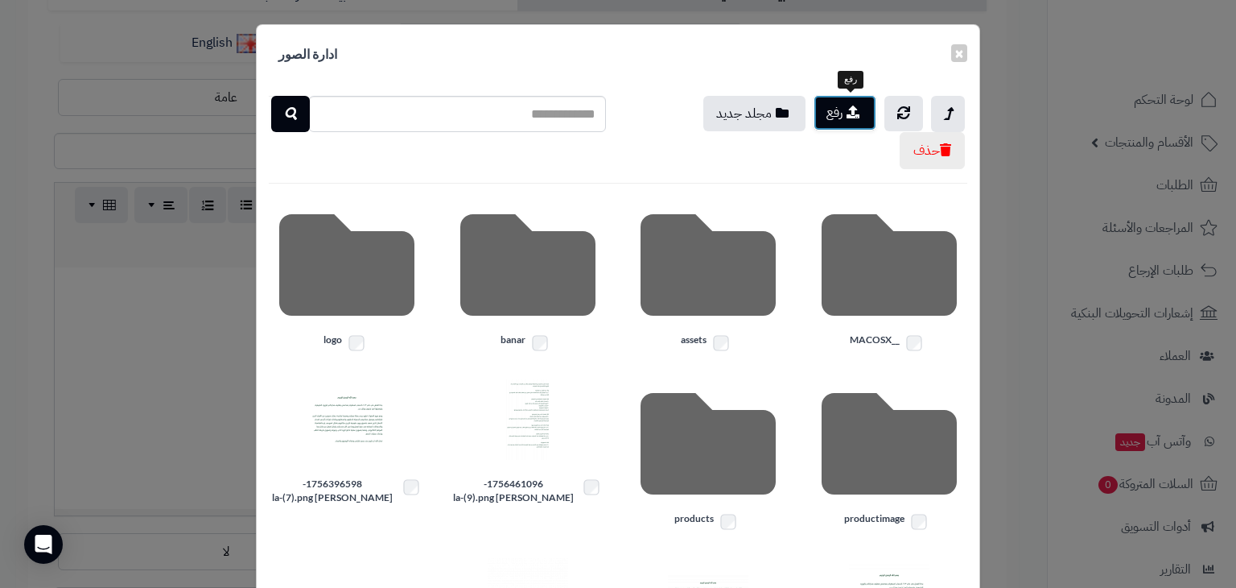
click at [860, 116] on icon "button" at bounding box center [853, 111] width 13 height 13
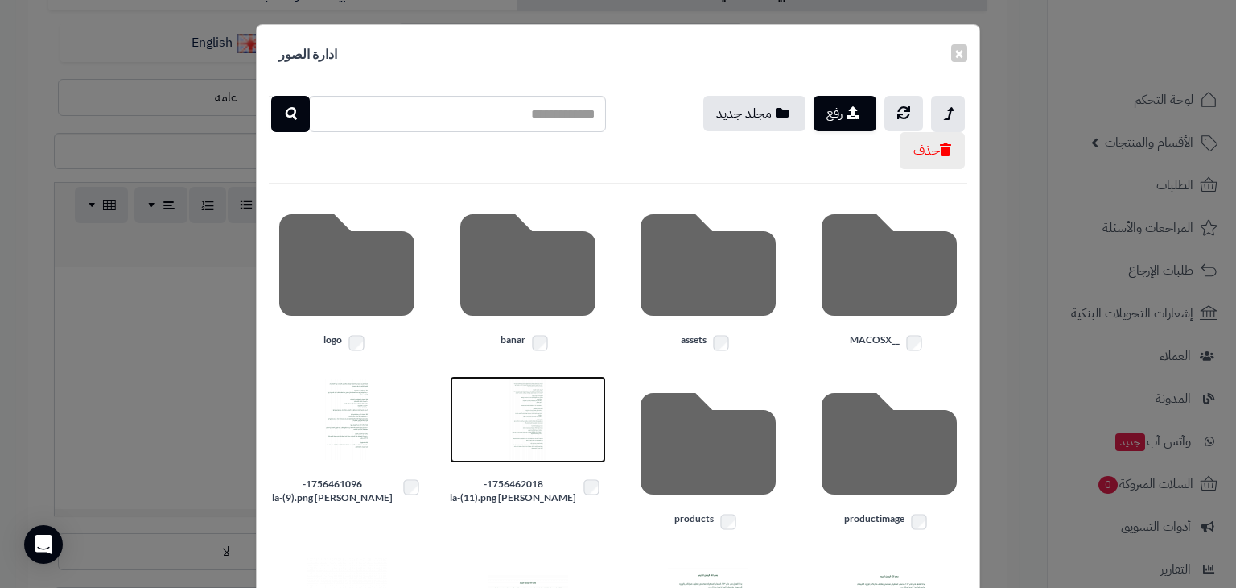
click at [526, 433] on img at bounding box center [528, 419] width 80 height 80
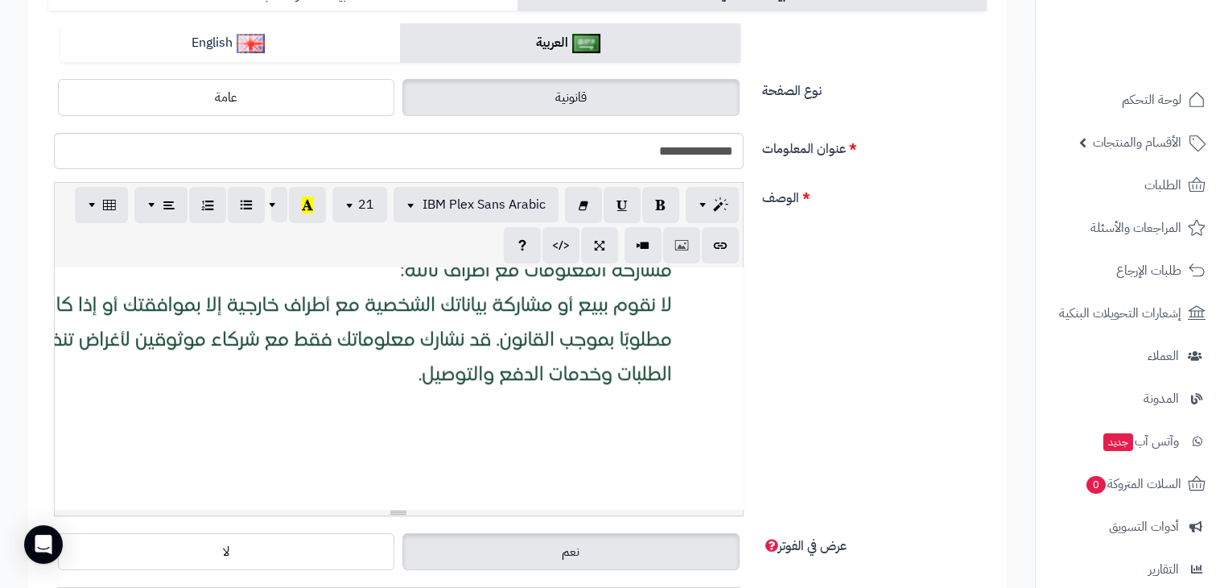
scroll to position [1581, 0]
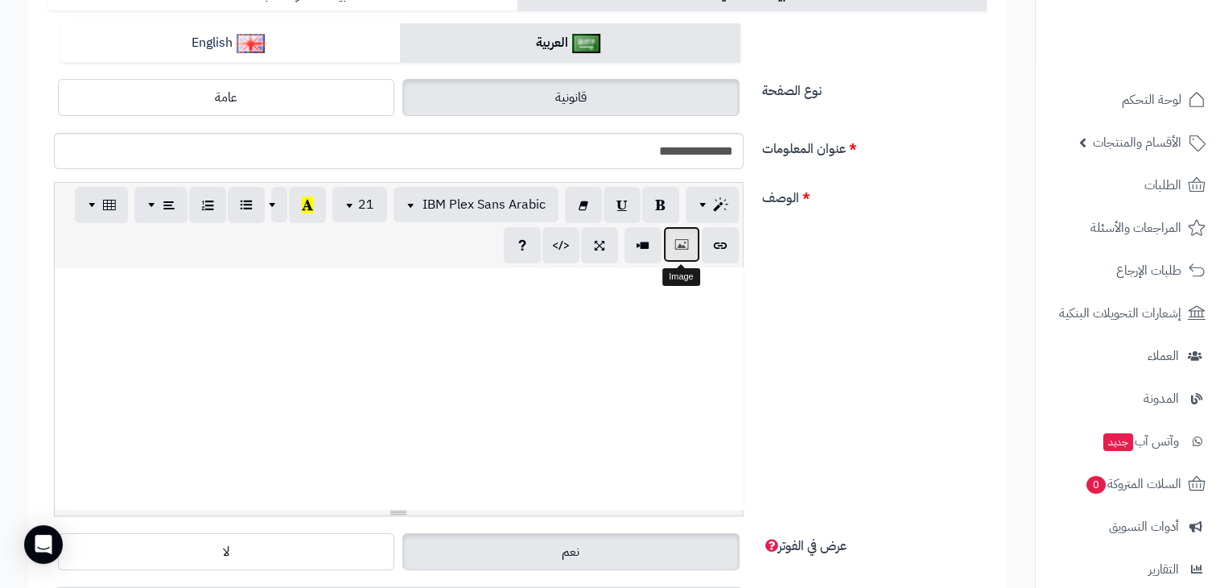
click at [678, 254] on button "button" at bounding box center [681, 244] width 37 height 36
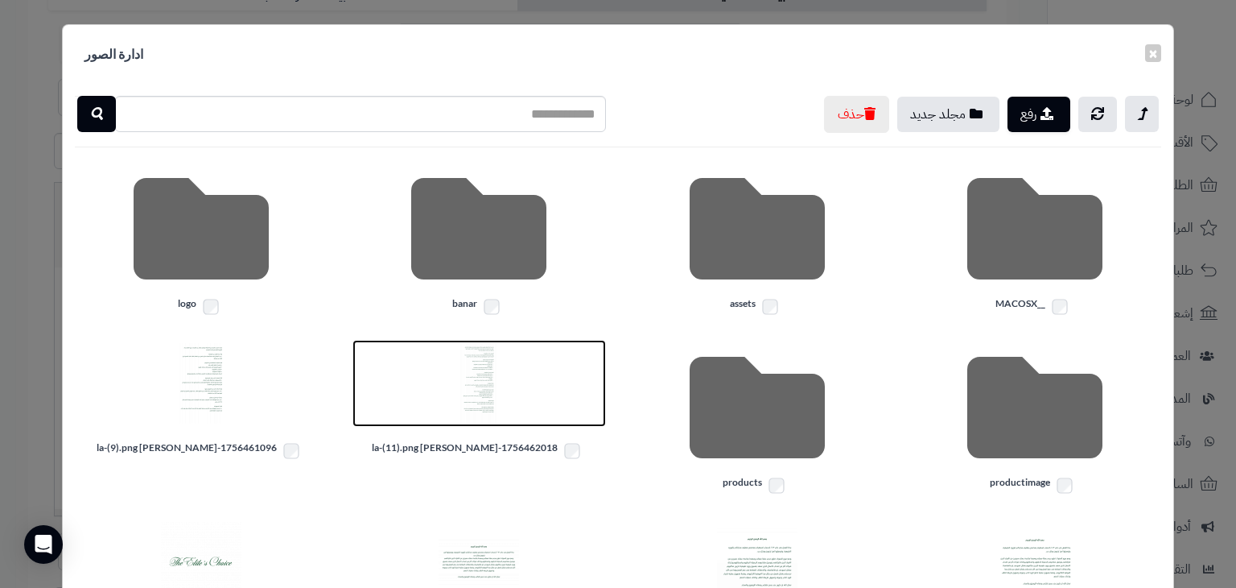
click at [483, 369] on img at bounding box center [479, 383] width 80 height 80
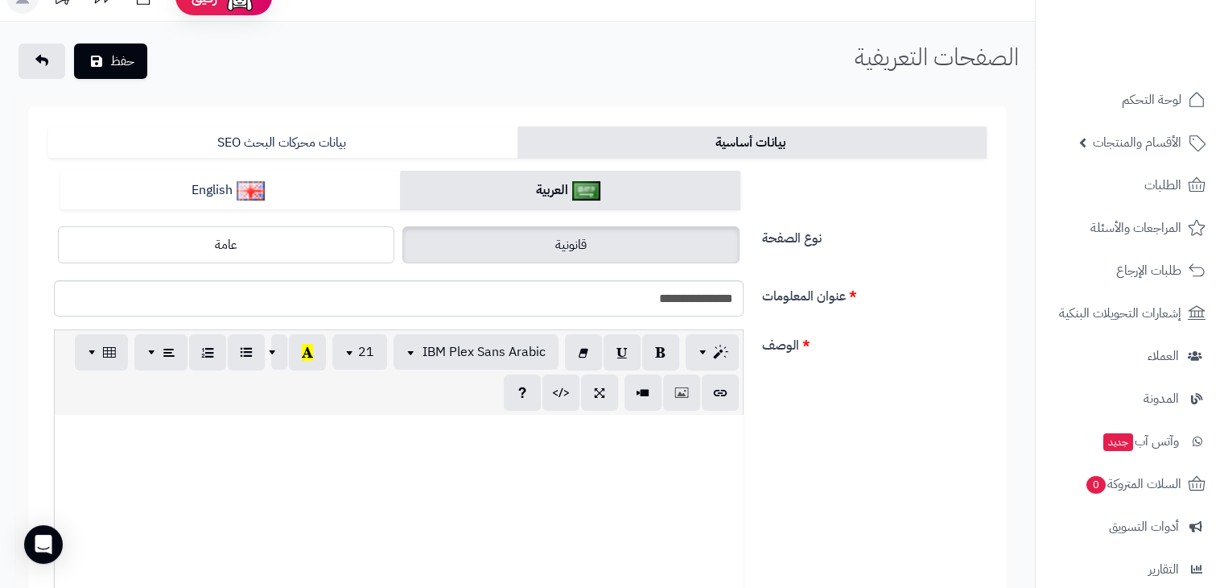
scroll to position [0, 0]
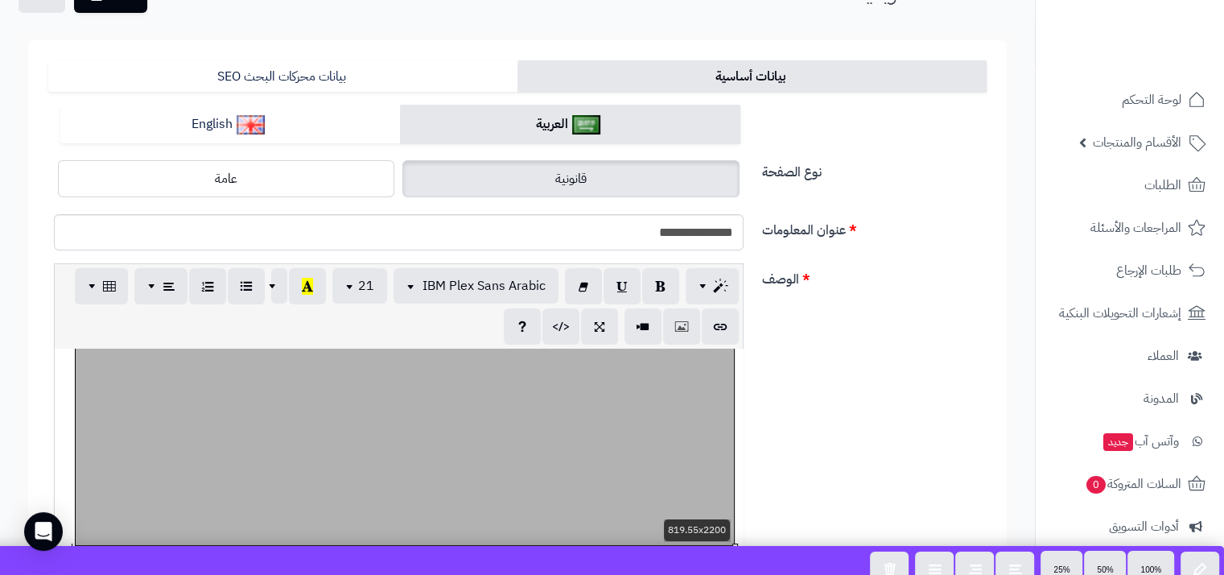
click at [547, 422] on div "819.55x2200" at bounding box center [399, 469] width 688 height 241
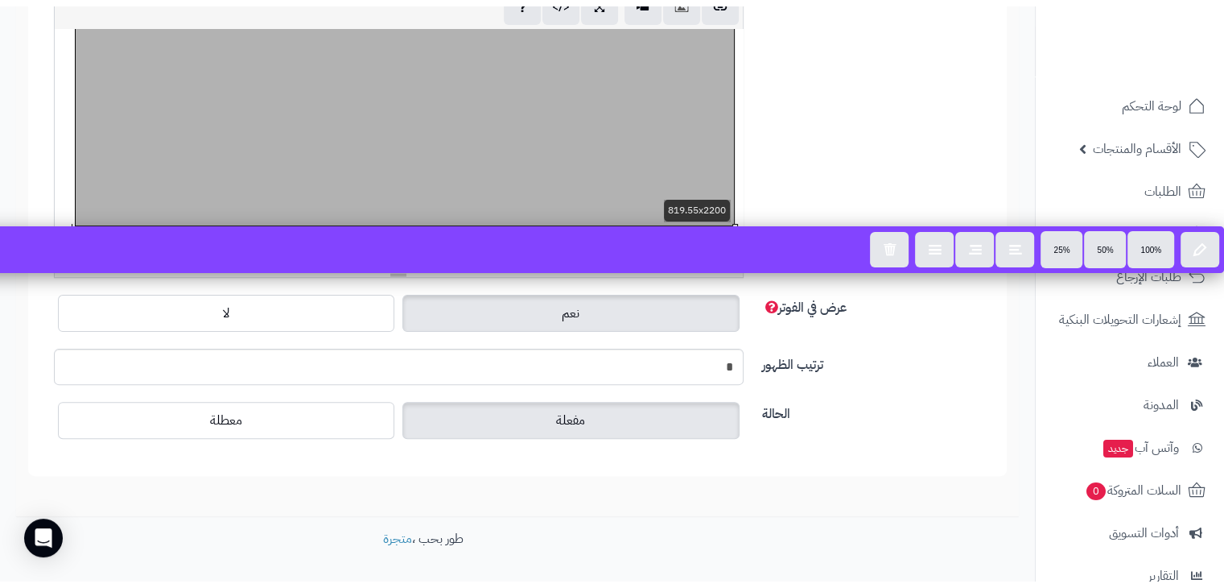
scroll to position [419, 0]
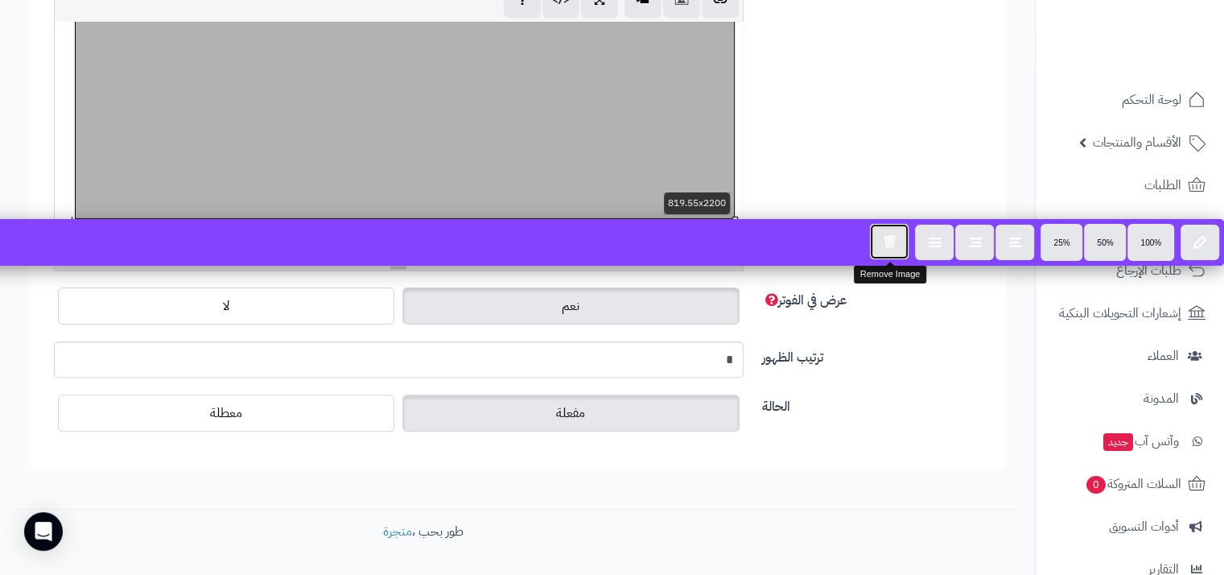
click at [894, 251] on button "button" at bounding box center [889, 241] width 39 height 35
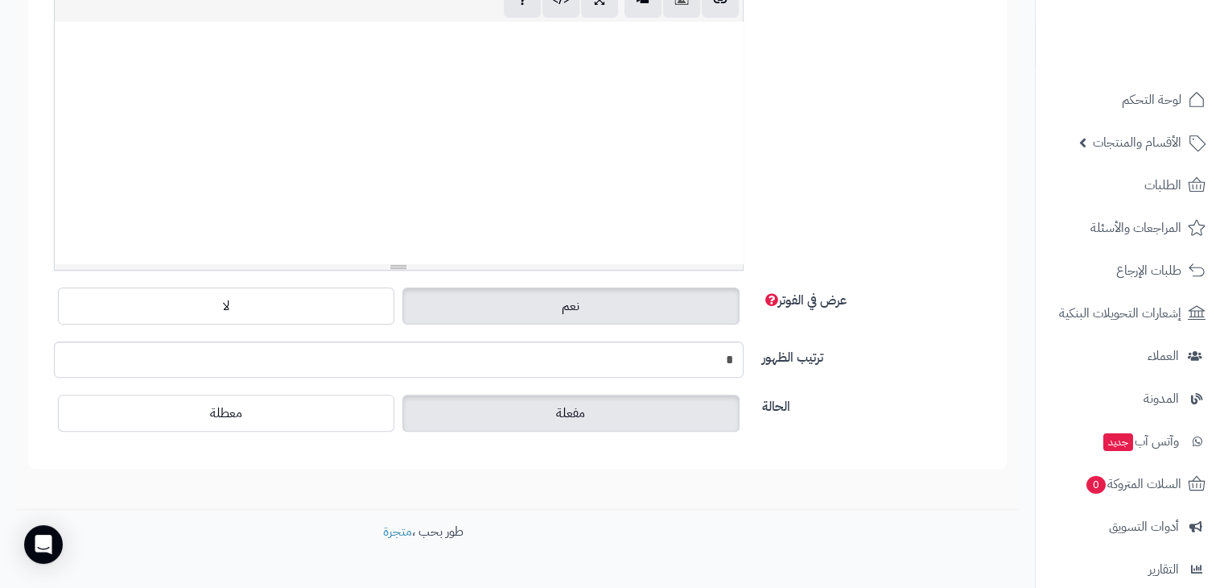
scroll to position [1550, -7]
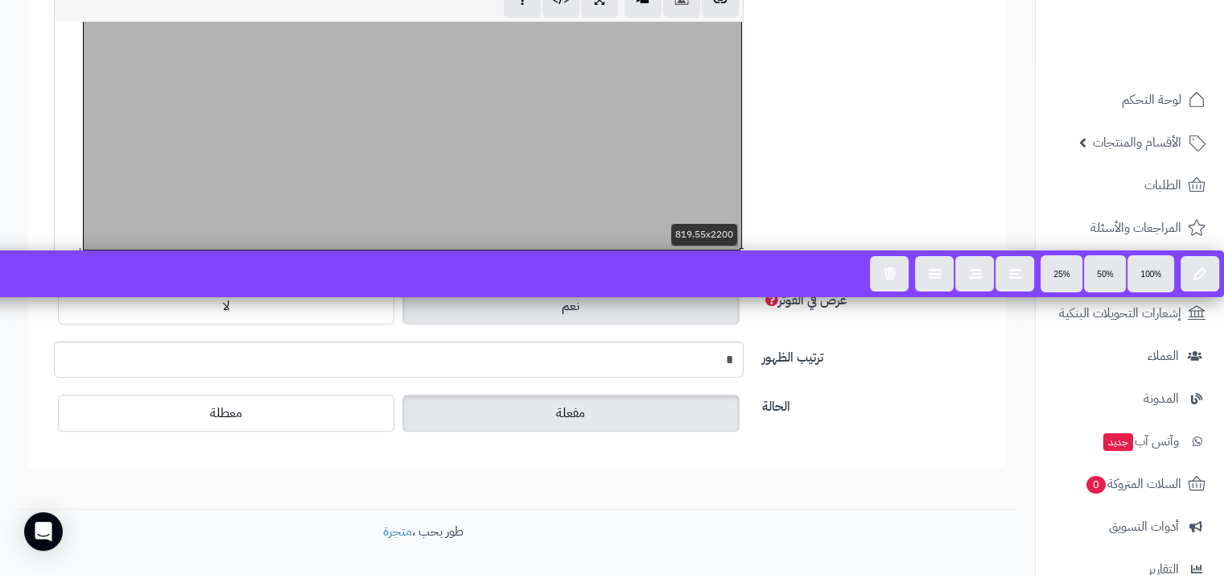
click at [710, 42] on div "819.55x2200" at bounding box center [399, 142] width 688 height 241
click at [888, 274] on icon "button" at bounding box center [889, 273] width 13 height 14
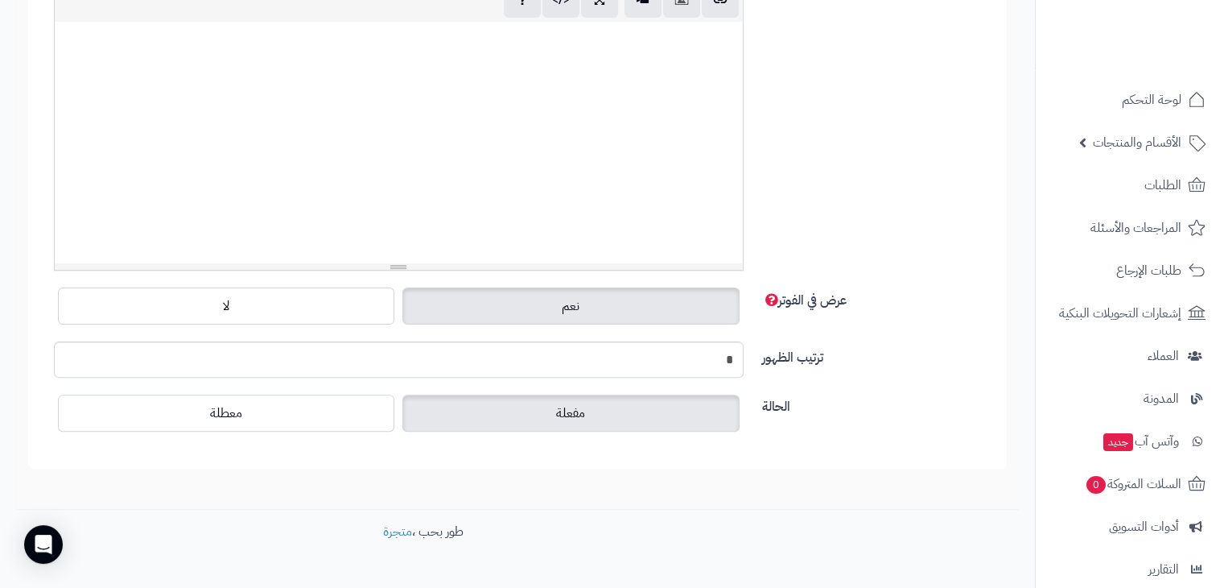
scroll to position [155, 0]
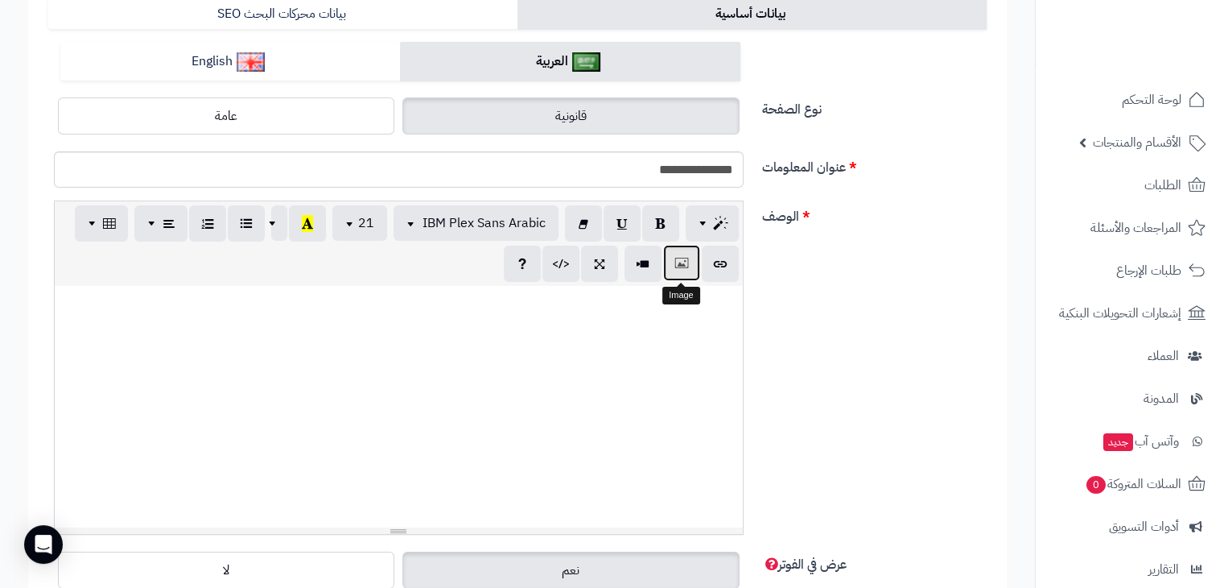
click at [672, 268] on button "button" at bounding box center [681, 263] width 37 height 36
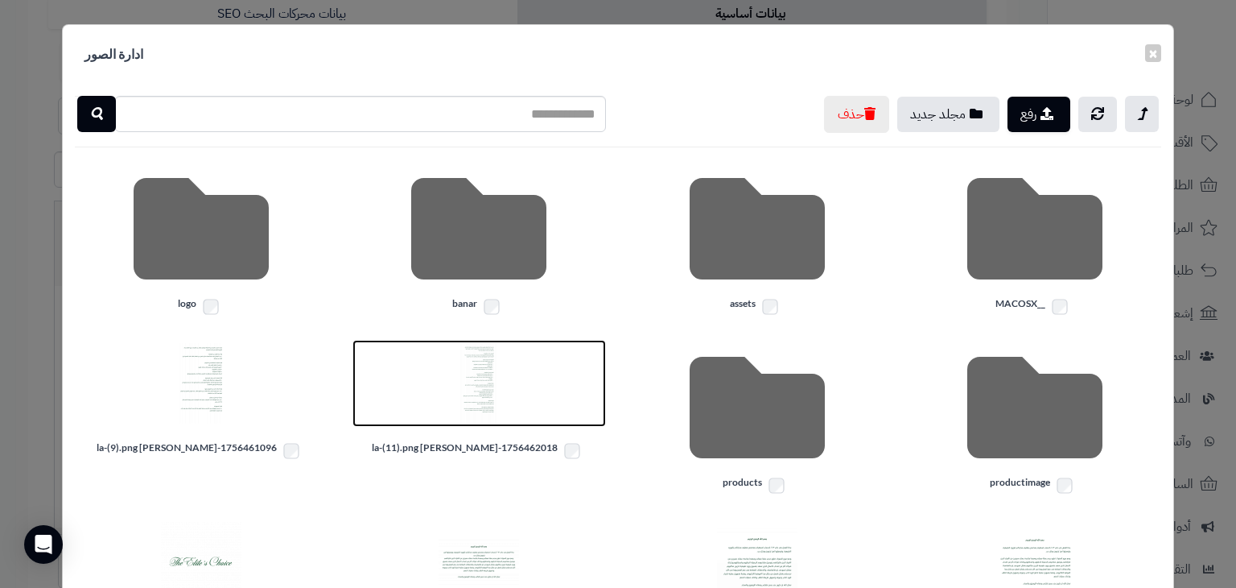
click at [519, 378] on img at bounding box center [479, 383] width 80 height 80
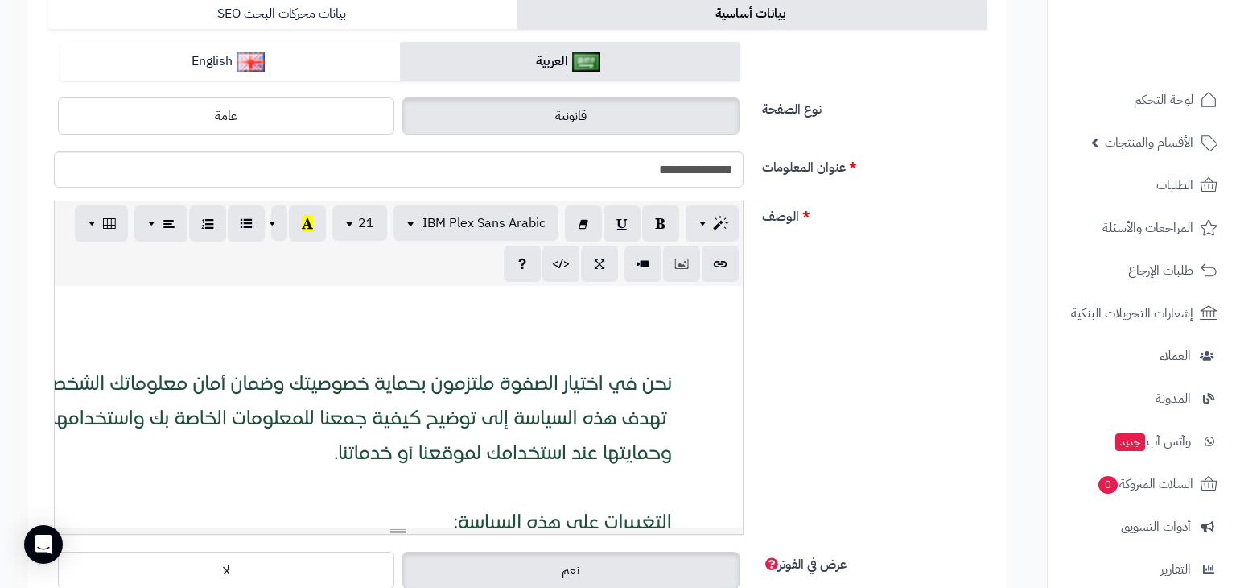
click at [522, 378] on body "رفيق ! الطلبات معالجة مكتمل إرجاع المنتجات العملاء المتواجدون الان 0 عملاء منتظ…" at bounding box center [618, 139] width 1236 height 588
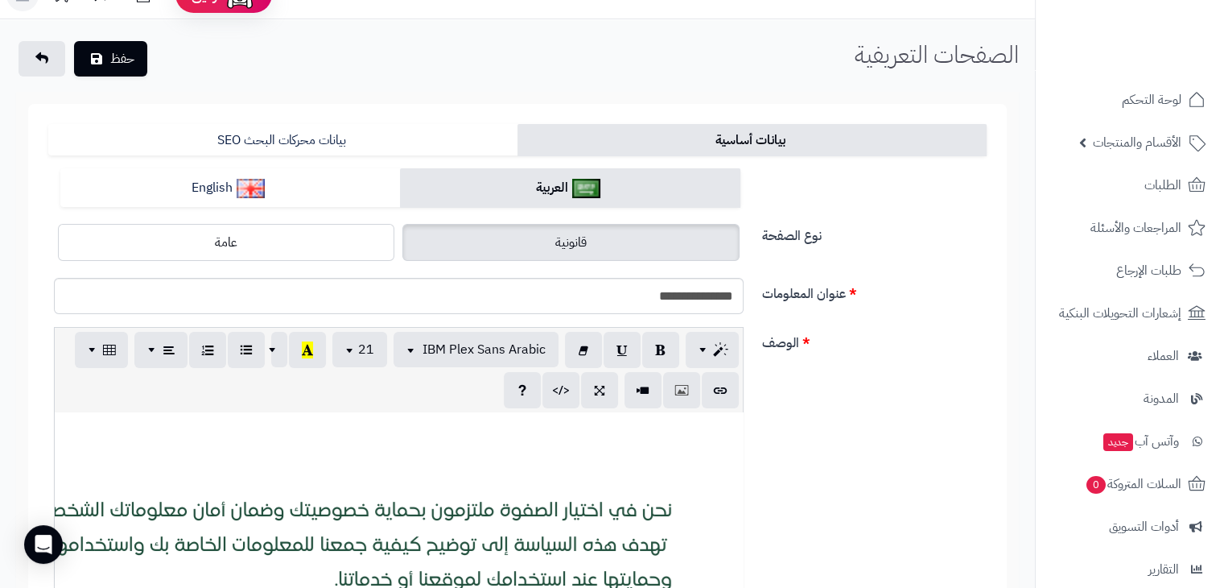
scroll to position [0, 0]
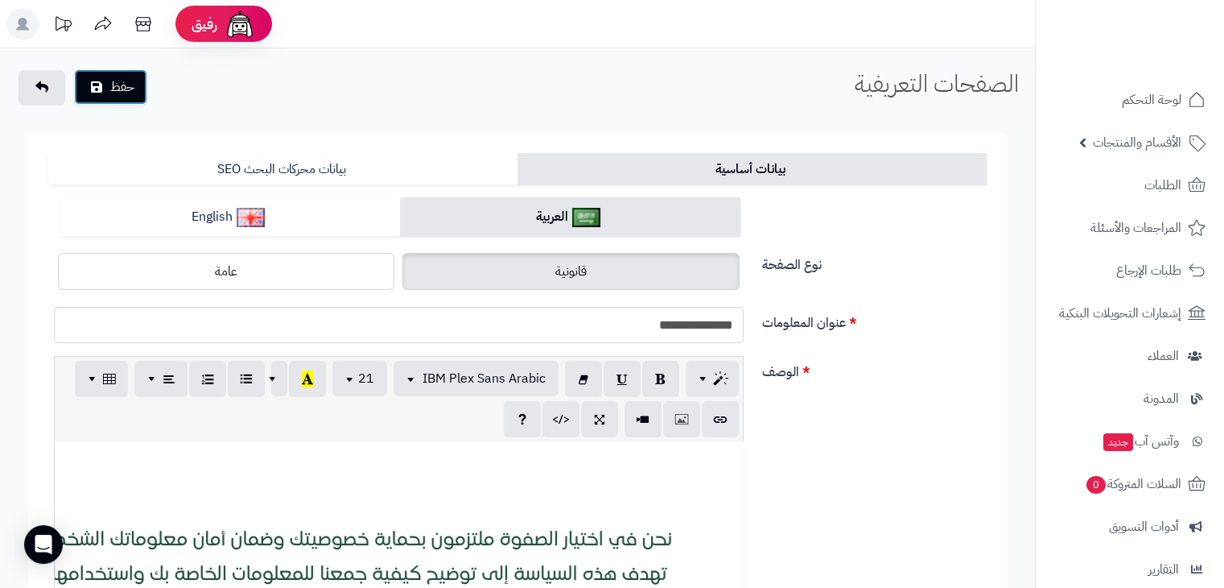
click at [102, 101] on button "حفظ" at bounding box center [110, 86] width 73 height 35
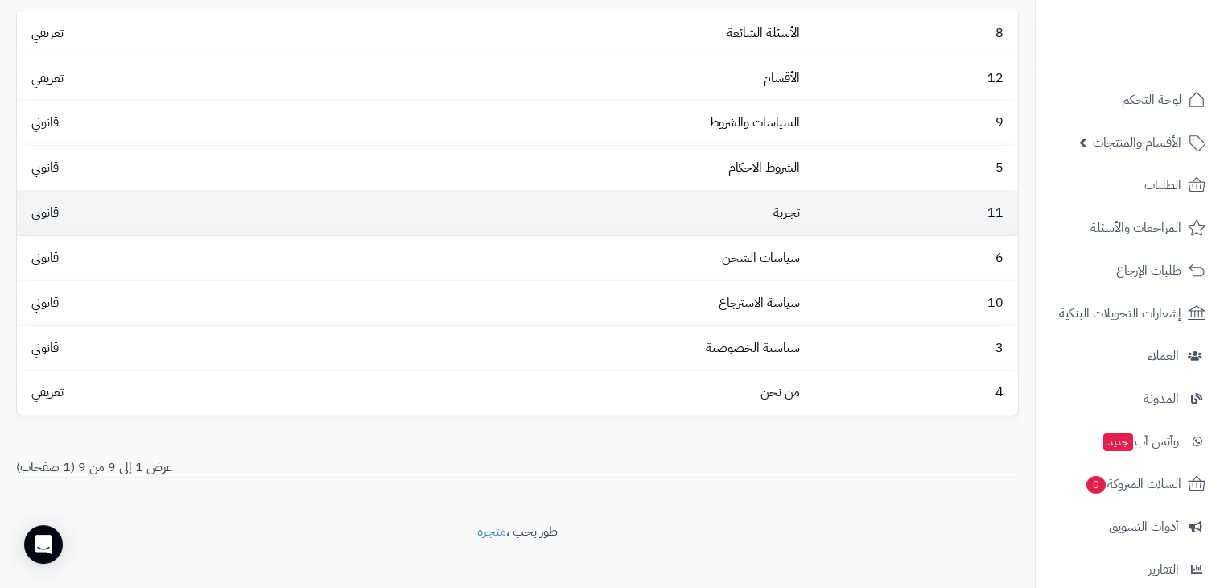
scroll to position [161, 0]
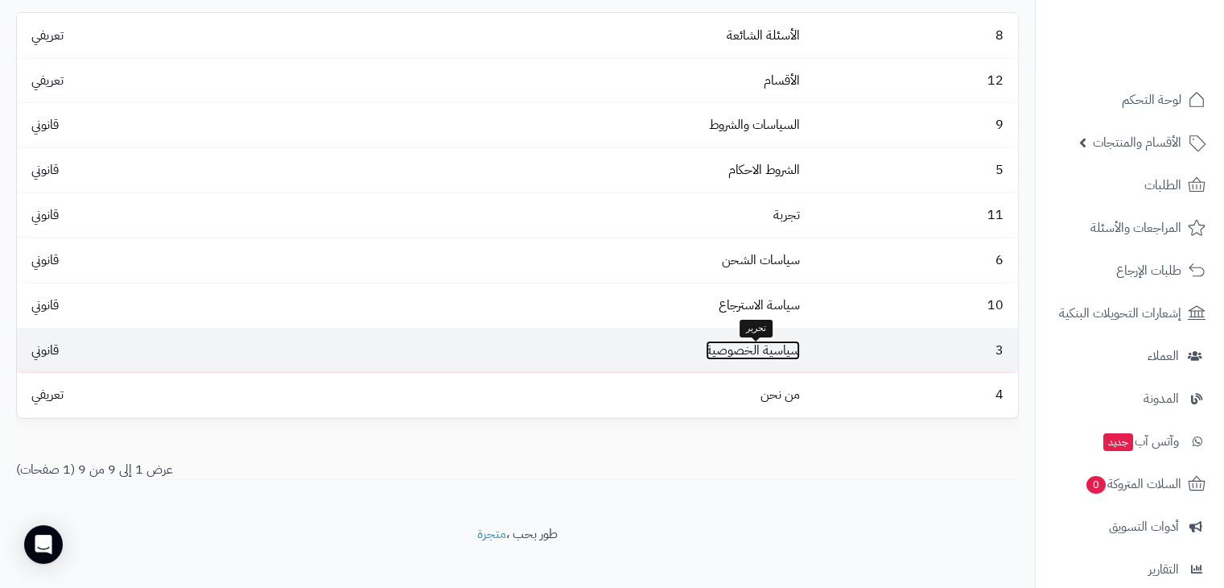
click at [770, 355] on link "سياسية الخصوصية" at bounding box center [753, 349] width 94 height 19
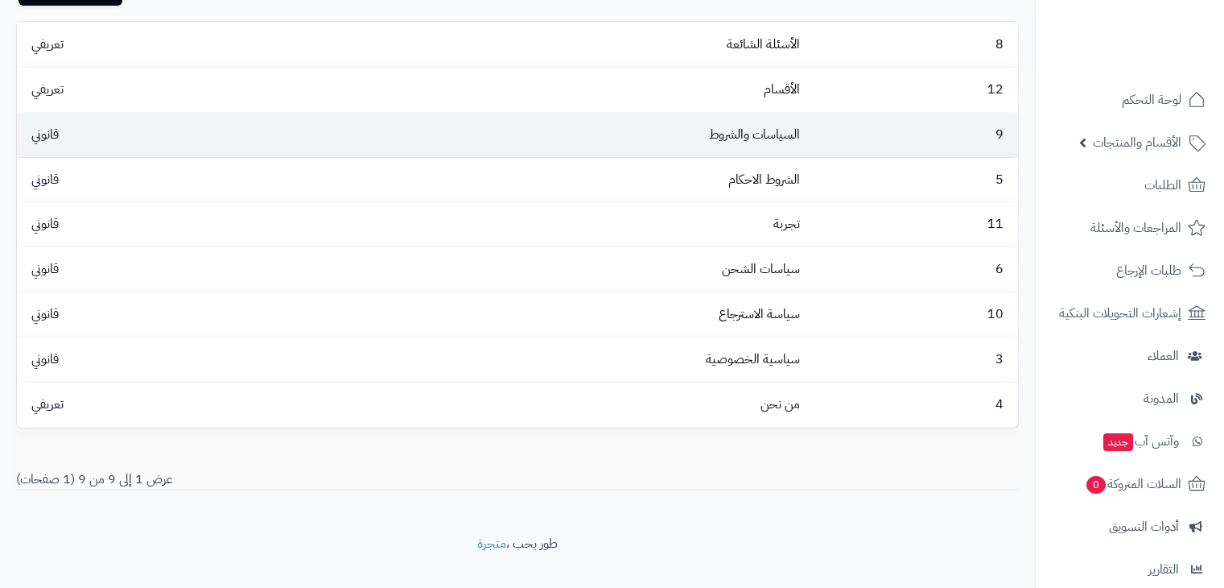
scroll to position [100, 0]
click at [778, 135] on link "السياسات والشروط" at bounding box center [754, 134] width 91 height 19
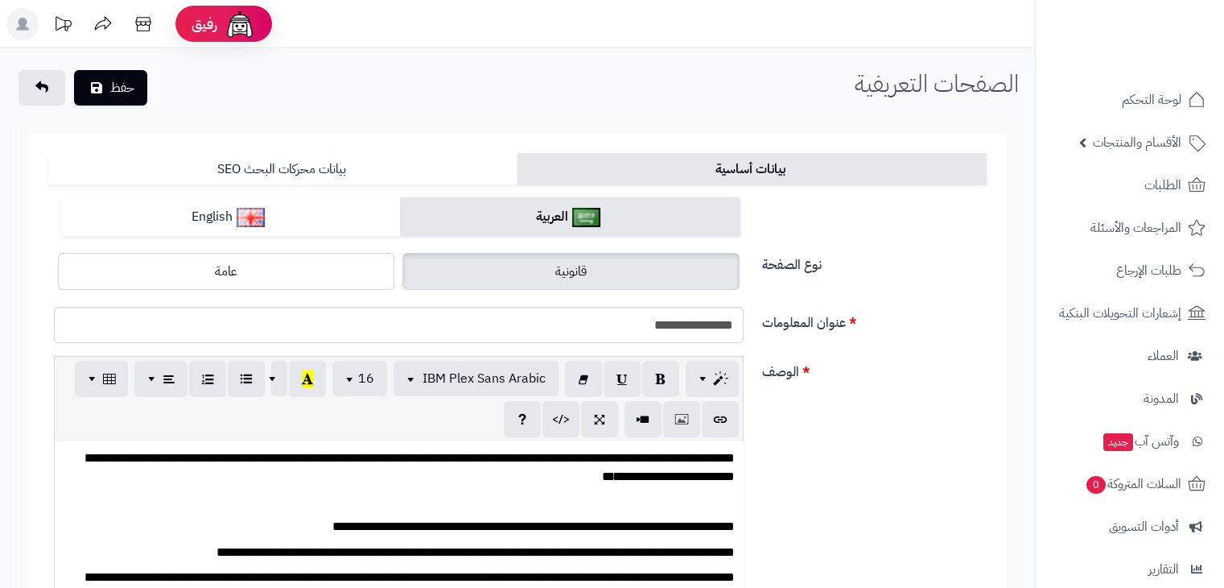
click at [654, 465] on p "**********" at bounding box center [405, 467] width 660 height 37
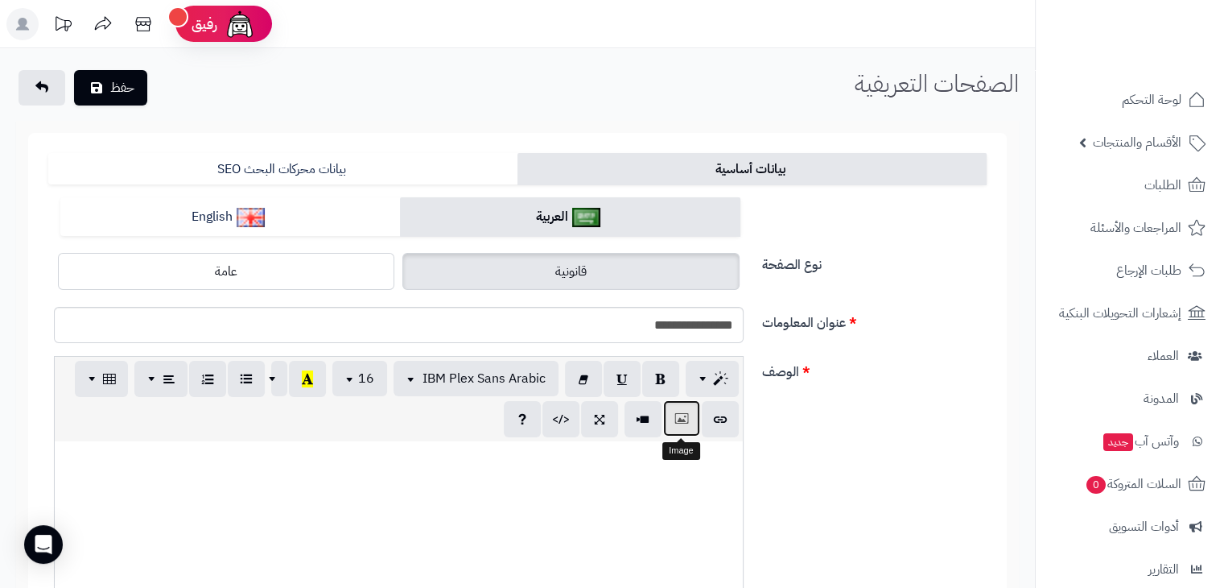
click at [675, 429] on button "button" at bounding box center [681, 418] width 37 height 36
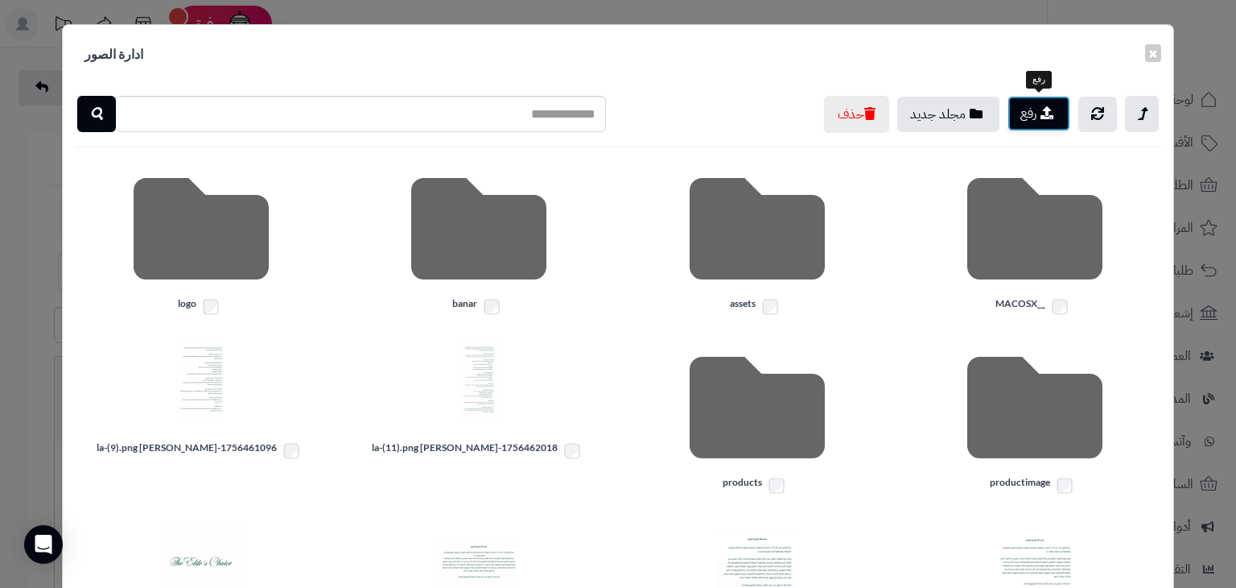
click at [1031, 110] on button "رفع" at bounding box center [1039, 113] width 63 height 35
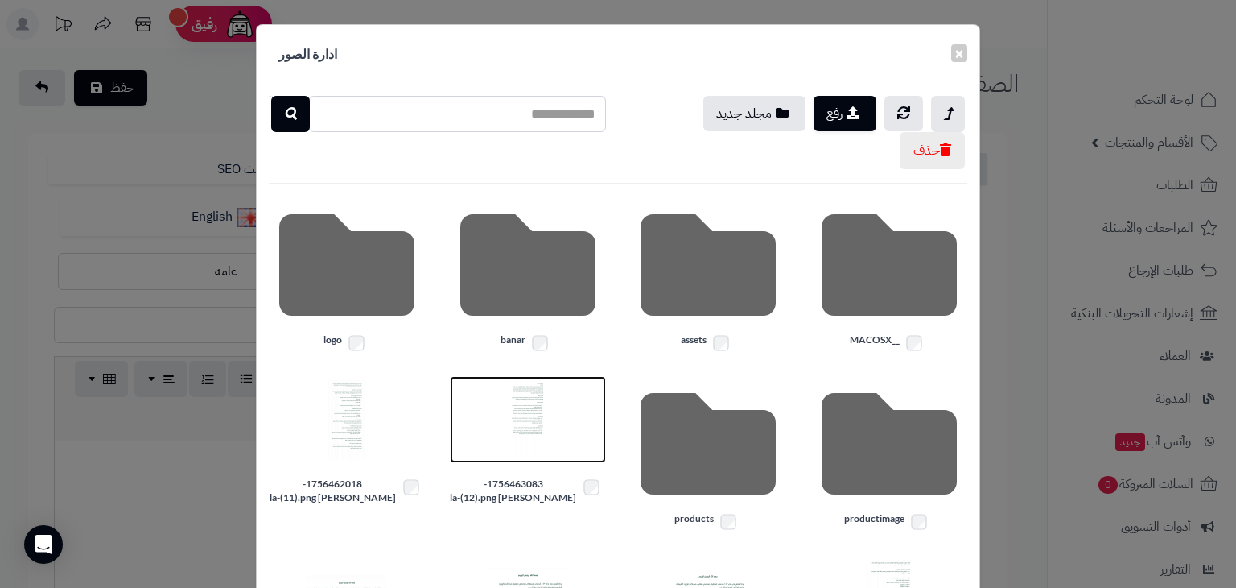
click at [548, 397] on img at bounding box center [528, 419] width 80 height 80
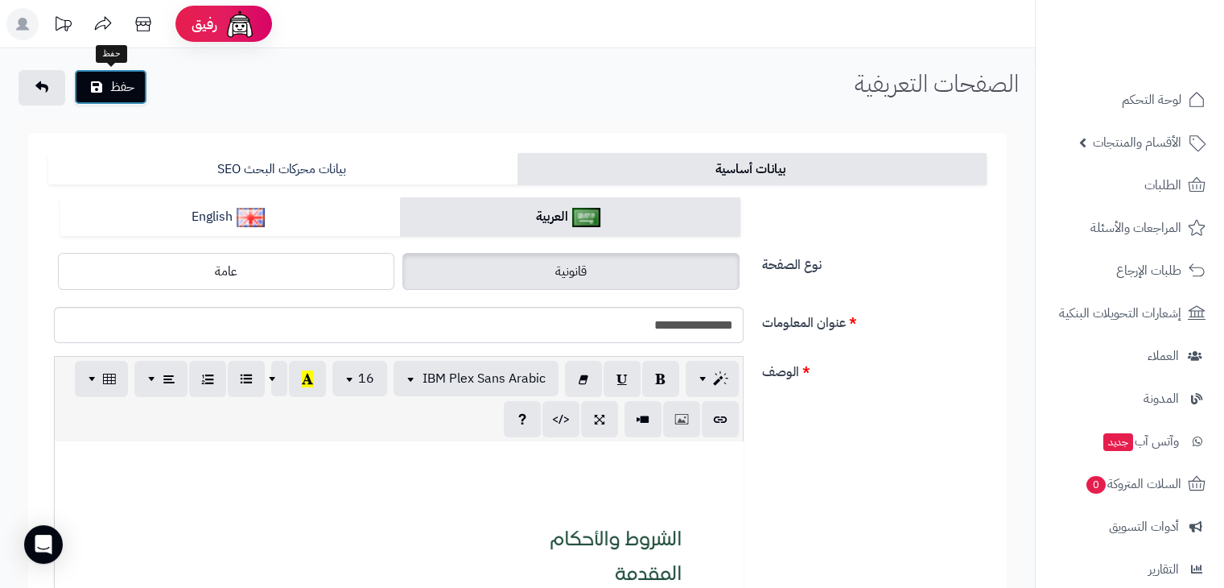
click at [142, 88] on button "حفظ" at bounding box center [110, 86] width 73 height 35
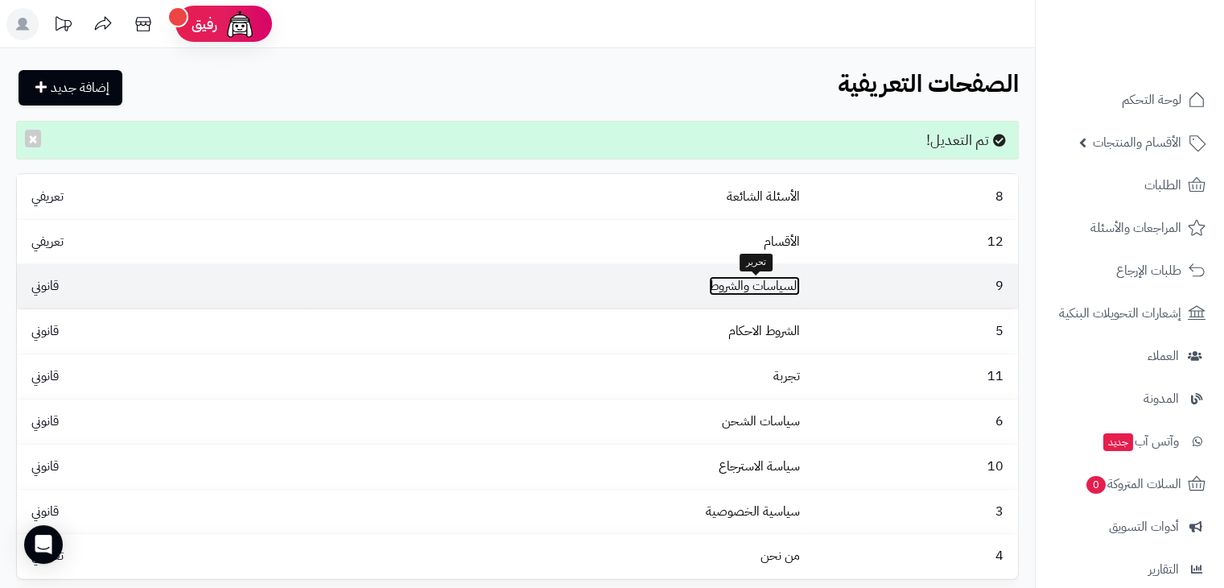
click at [734, 287] on link "السياسات والشروط" at bounding box center [754, 285] width 91 height 19
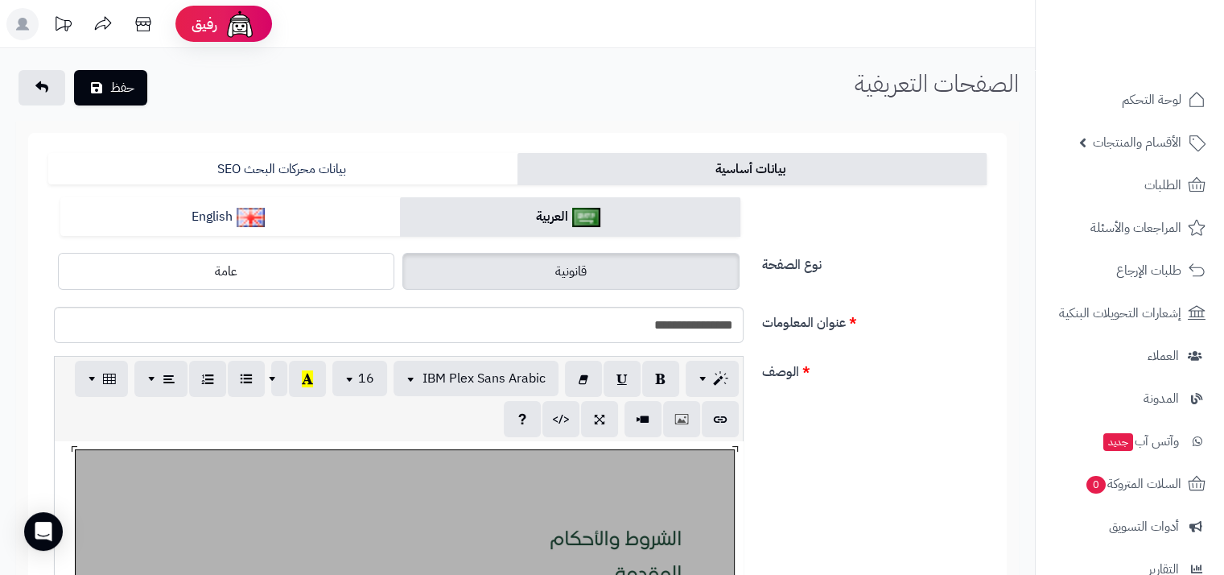
click at [683, 539] on div "819.55x2200" at bounding box center [399, 561] width 688 height 241
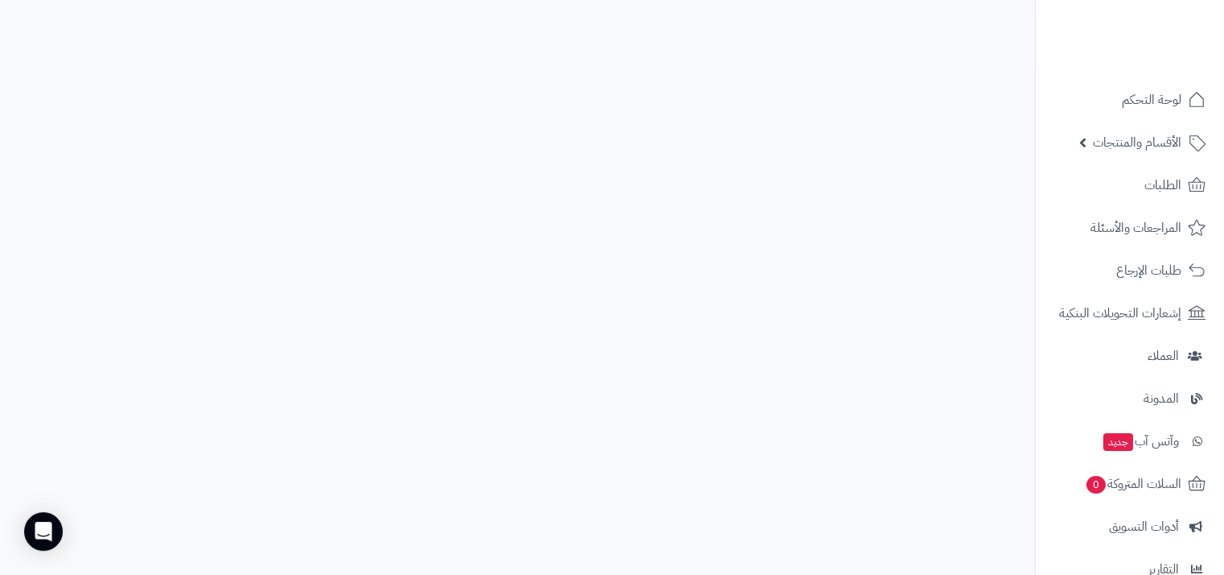
scroll to position [1691, 0]
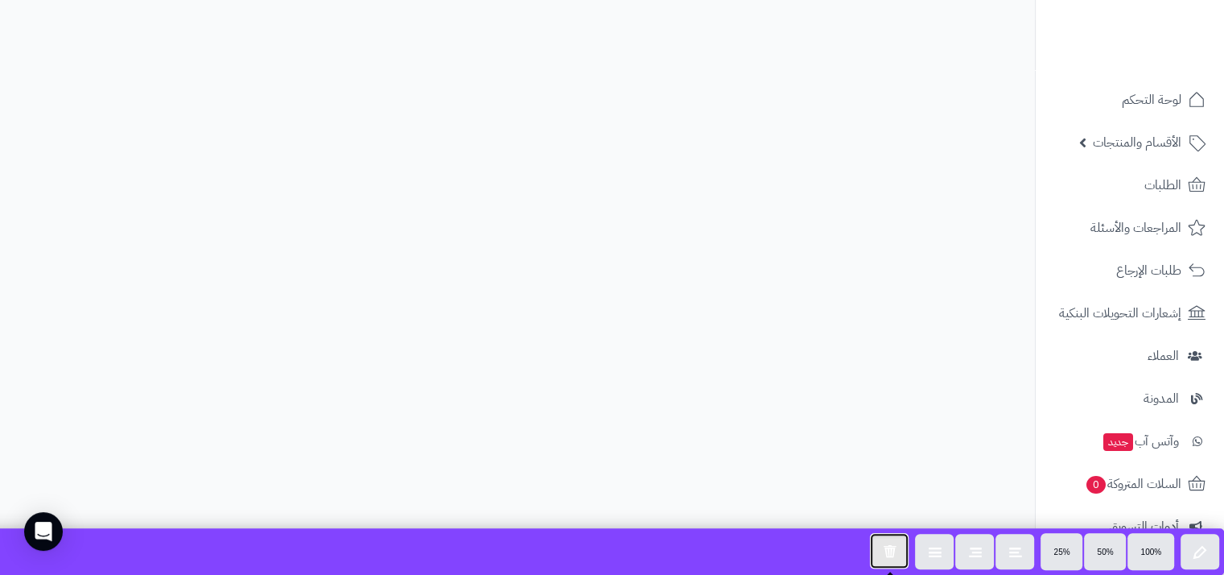
click at [885, 556] on icon "button" at bounding box center [889, 550] width 13 height 14
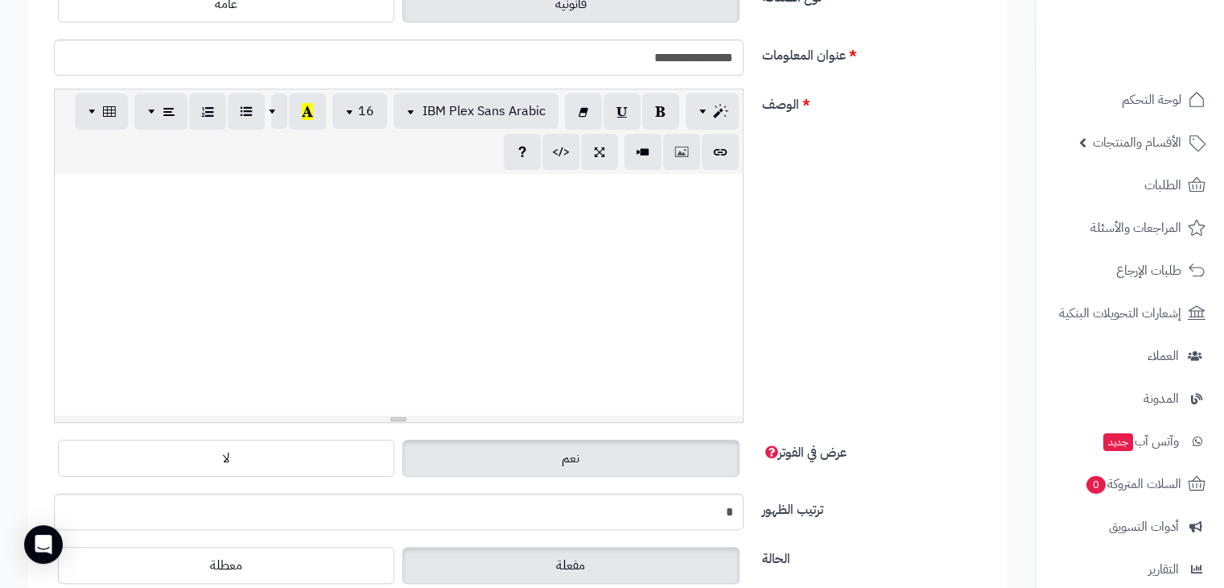
scroll to position [196, 0]
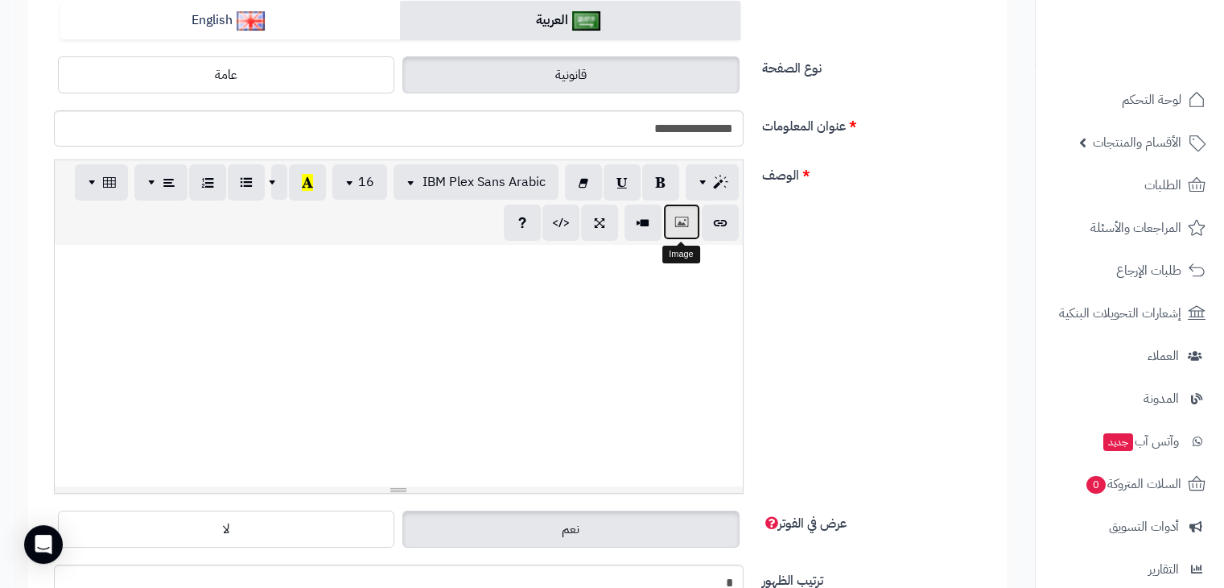
click at [680, 218] on icon "button" at bounding box center [681, 221] width 11 height 17
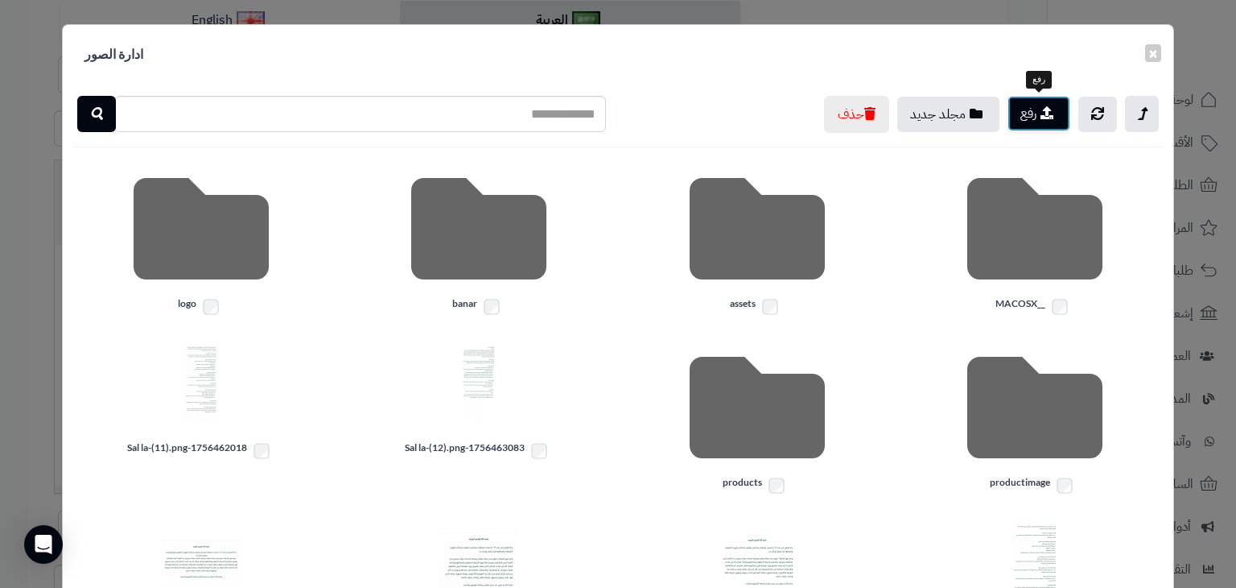
click at [1014, 113] on button "رفع" at bounding box center [1039, 113] width 63 height 35
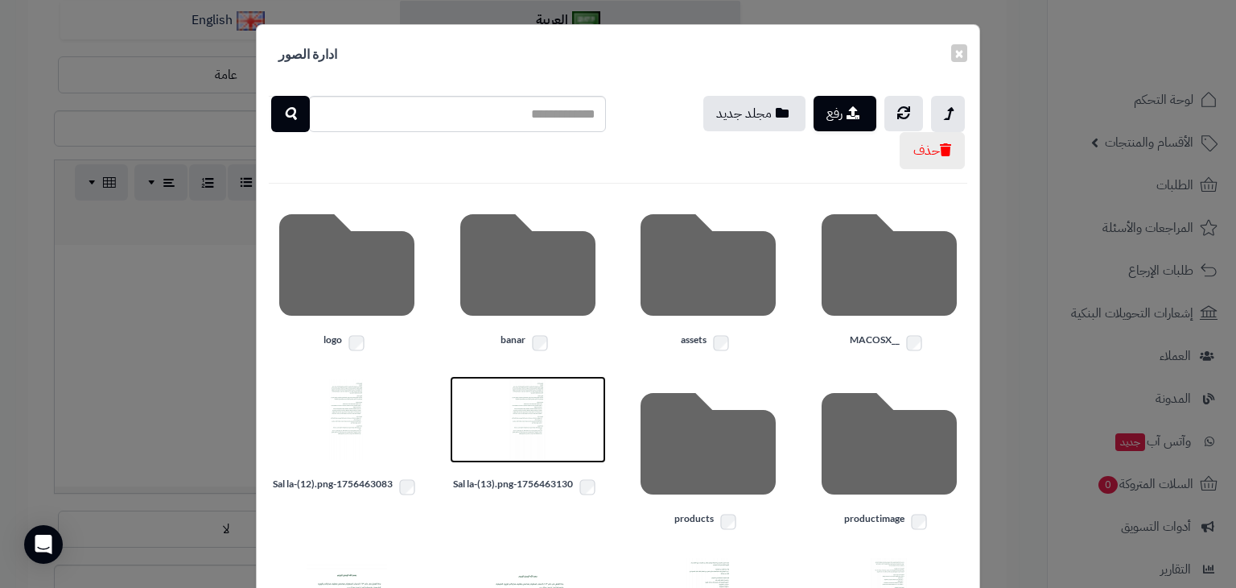
click at [517, 405] on img at bounding box center [528, 419] width 80 height 80
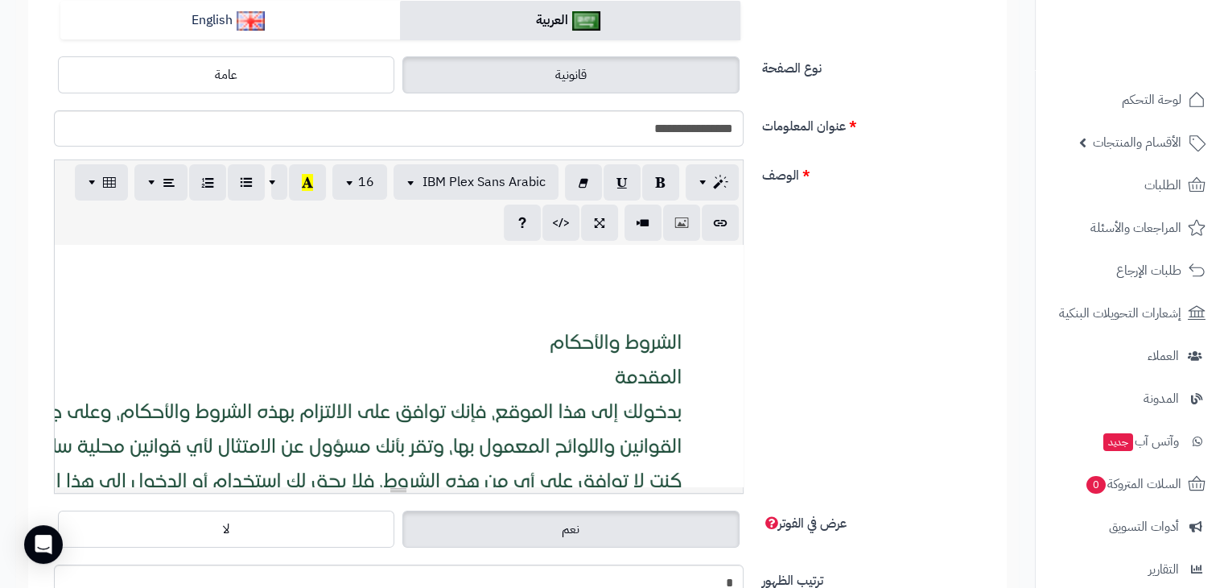
scroll to position [0, 0]
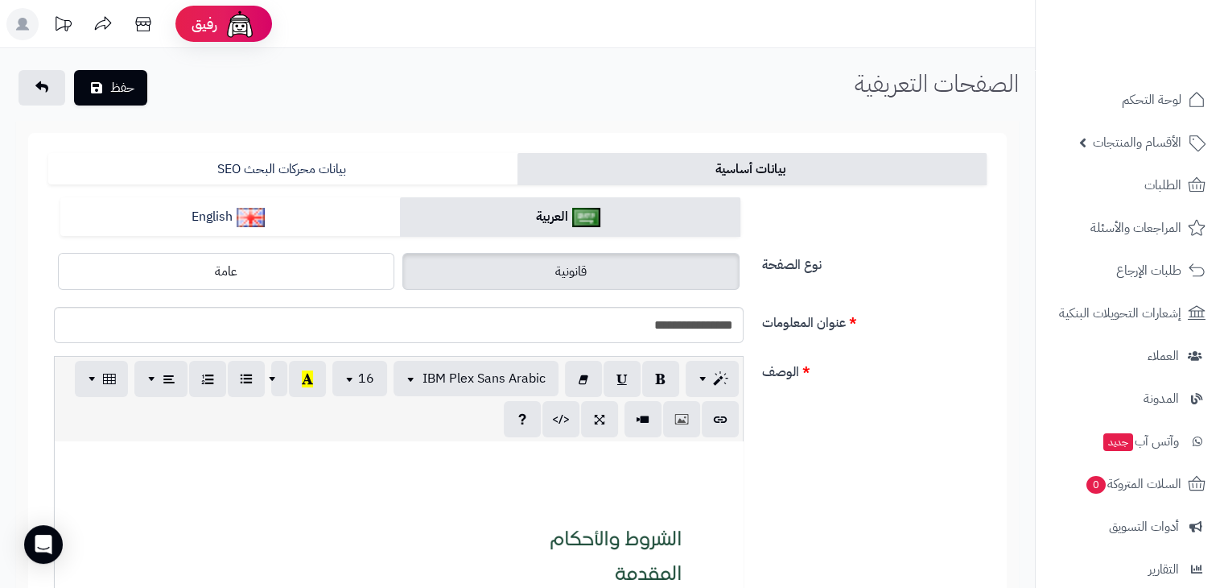
click at [85, 105] on div "حفظ الصفحات التعريفية الرئيسية الصفحات التعريفية" at bounding box center [517, 89] width 1035 height 39
click at [113, 75] on button "حفظ" at bounding box center [110, 86] width 73 height 35
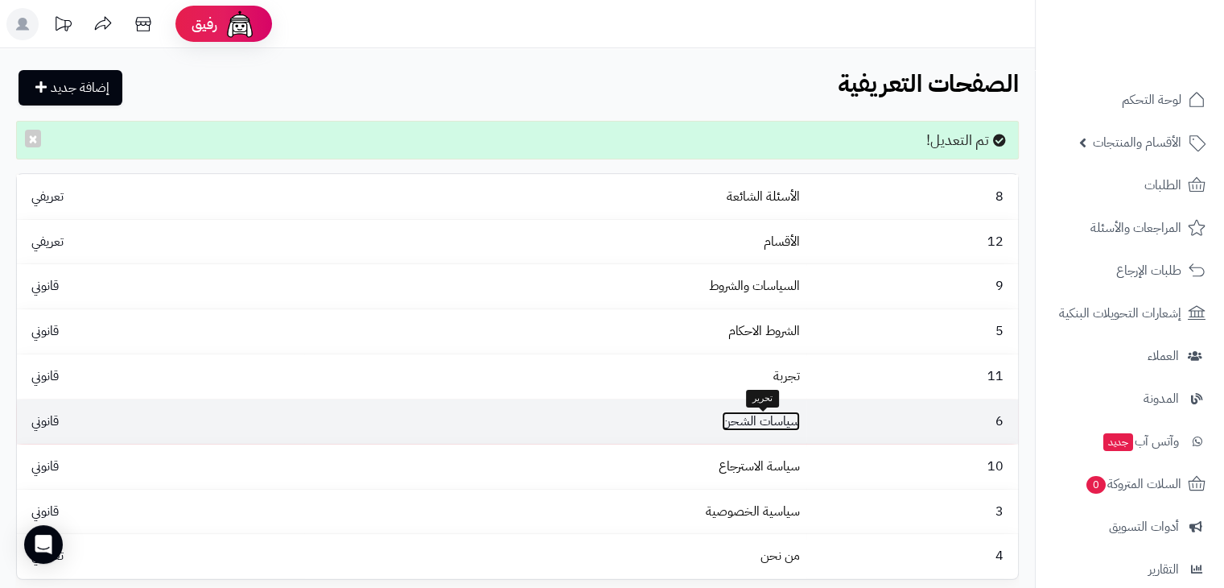
click at [752, 419] on link "سياسات الشحن" at bounding box center [761, 420] width 78 height 19
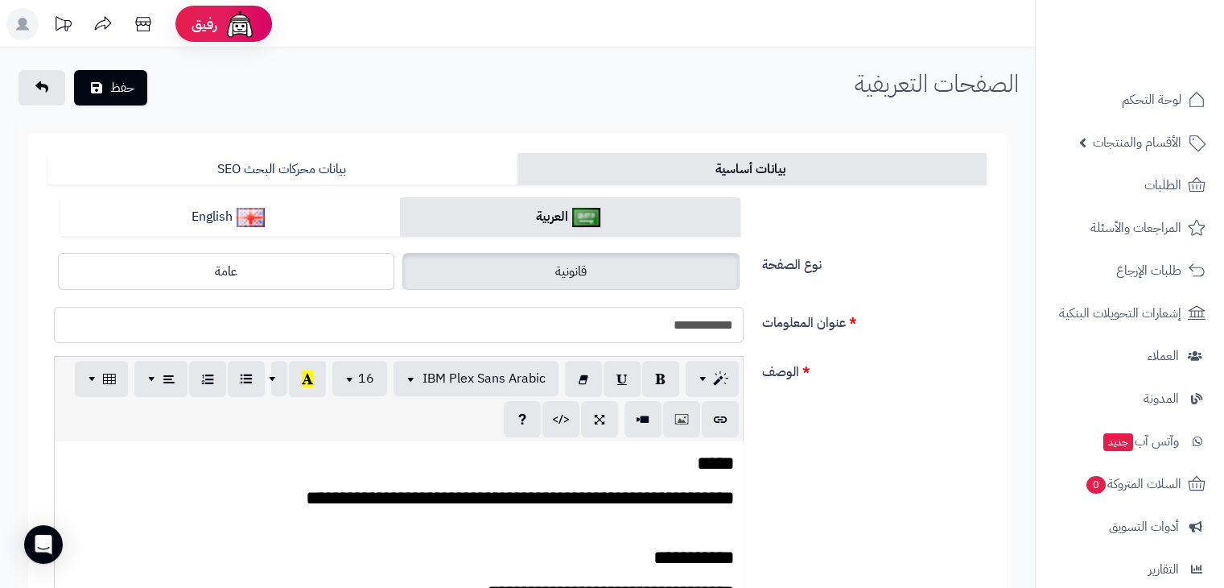
click at [655, 331] on input "**********" at bounding box center [399, 325] width 690 height 36
type input "**********"
click at [868, 404] on div "**********" at bounding box center [517, 529] width 951 height 347
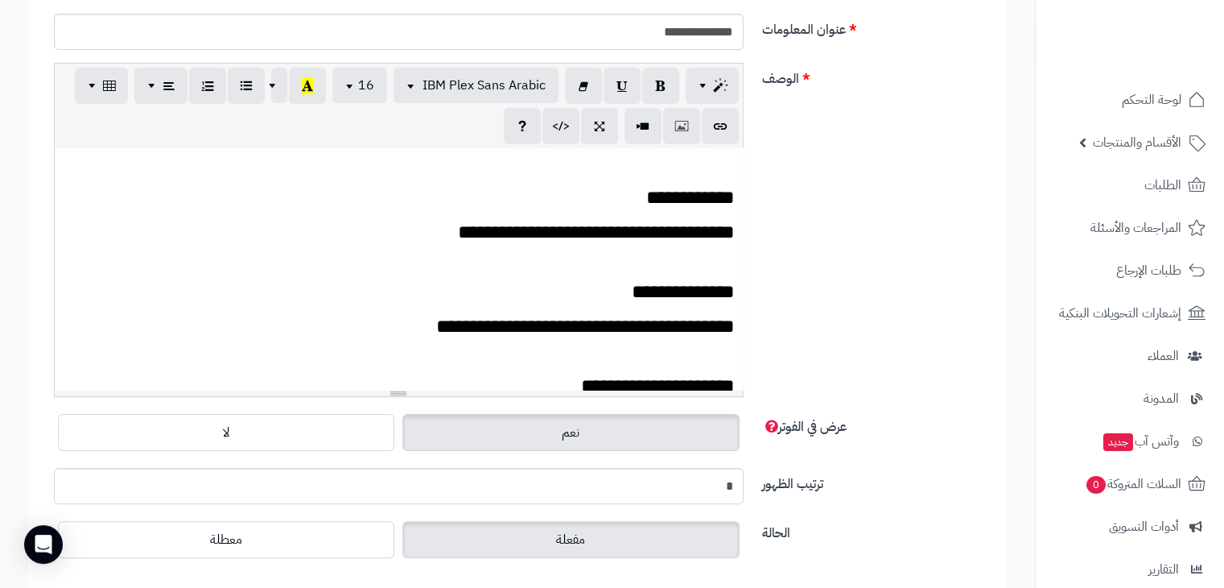
scroll to position [460, 0]
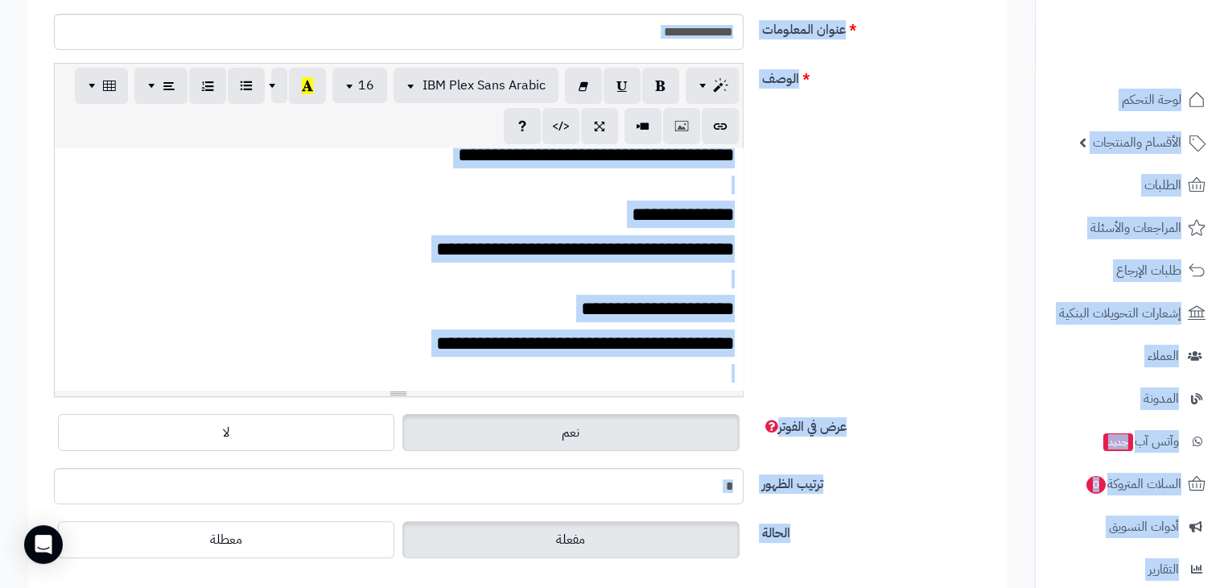
click at [625, 246] on span "**********" at bounding box center [585, 248] width 299 height 19
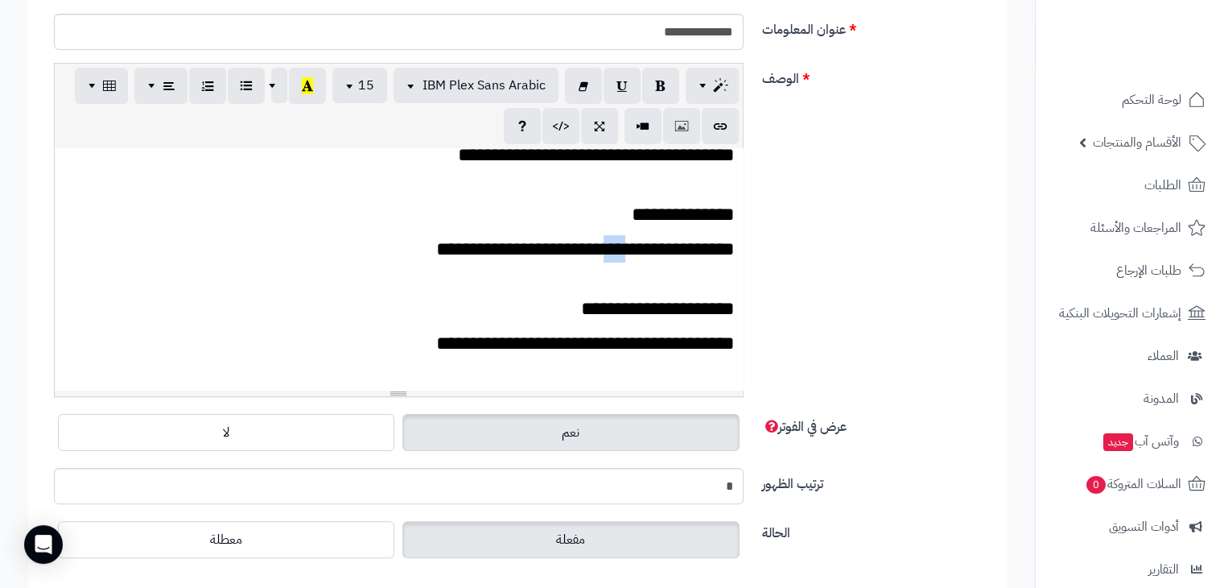
click at [625, 246] on span "**********" at bounding box center [585, 248] width 299 height 19
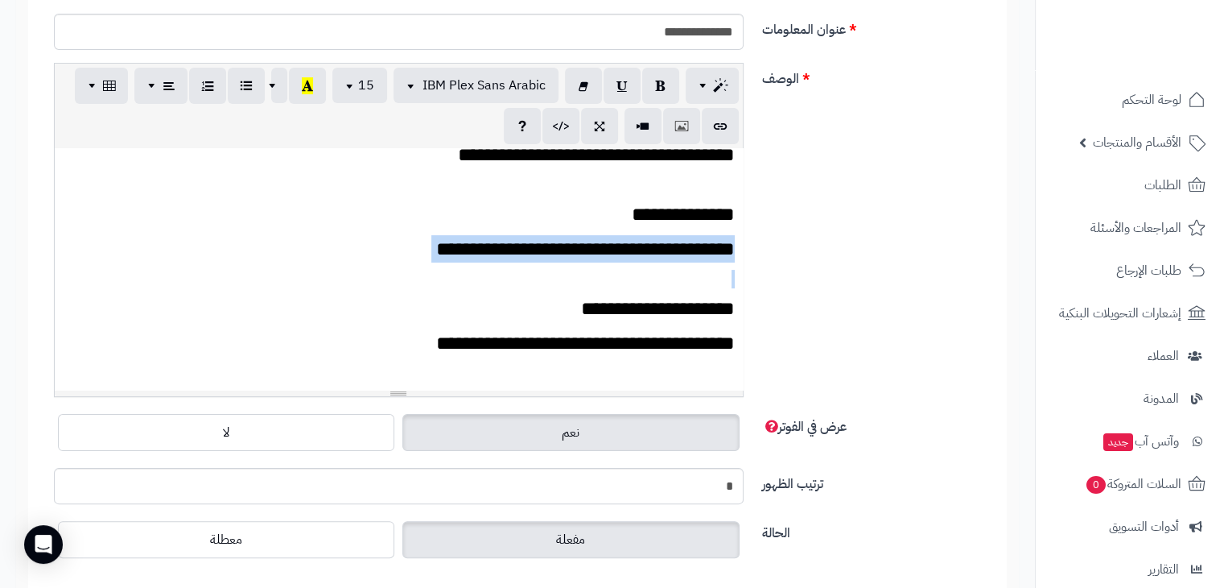
click at [625, 246] on span "**********" at bounding box center [585, 248] width 299 height 19
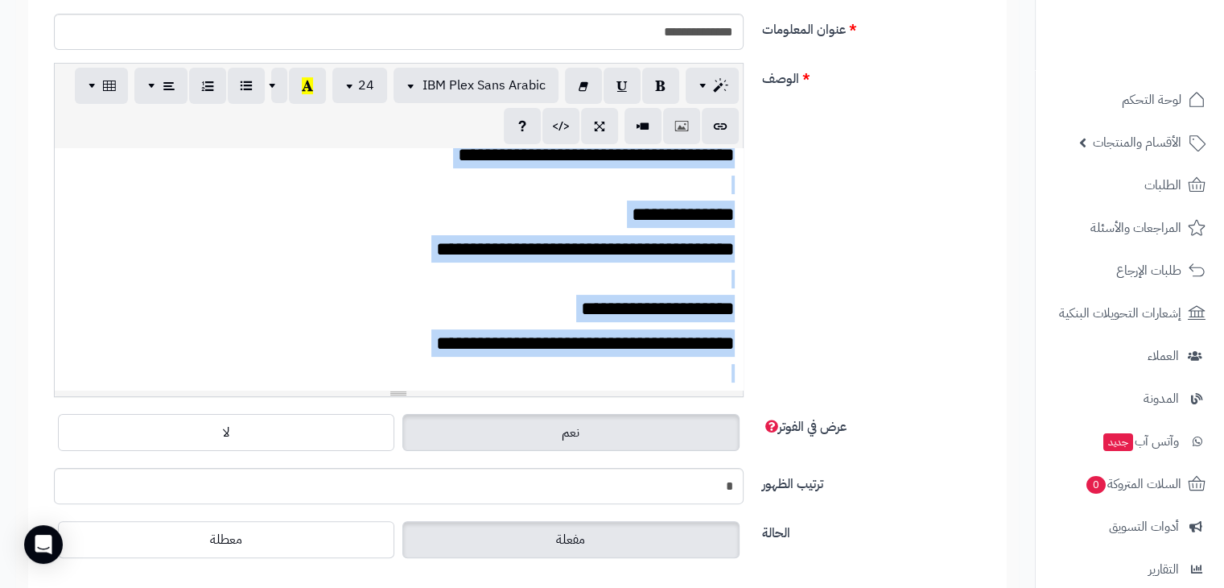
copy div "**********"
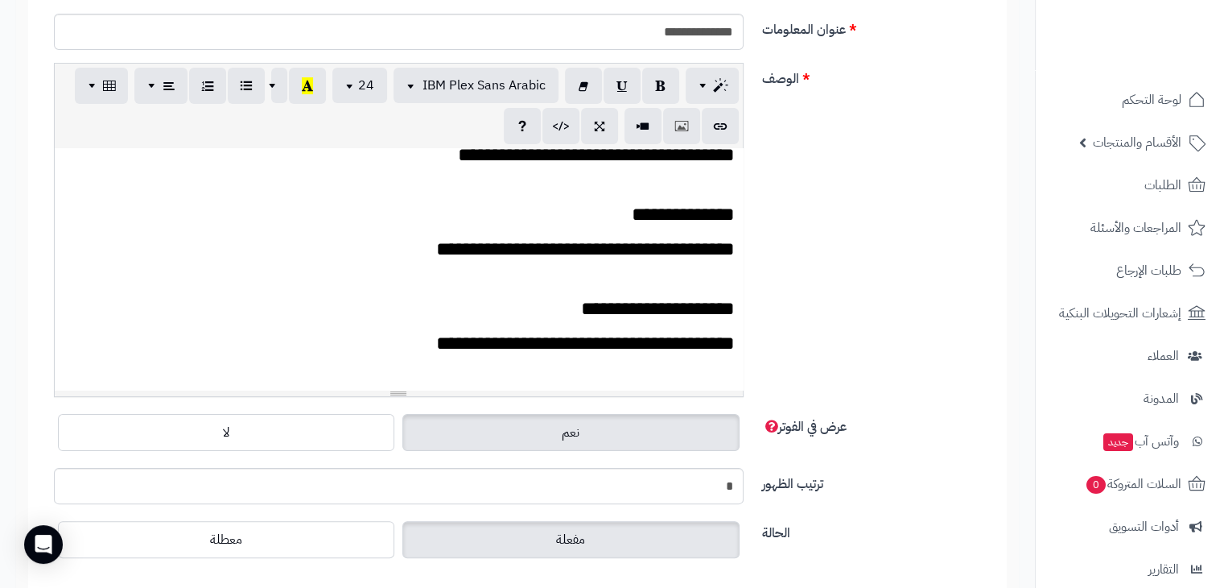
click at [815, 250] on div "**********" at bounding box center [517, 236] width 951 height 347
